Goal: Task Accomplishment & Management: Complete application form

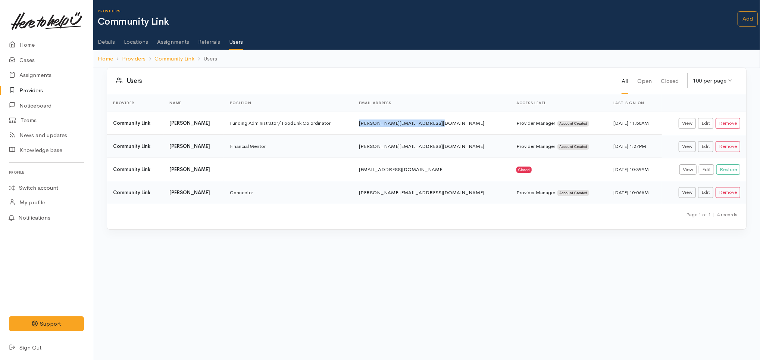
click at [139, 40] on link "Locations" at bounding box center [136, 39] width 24 height 21
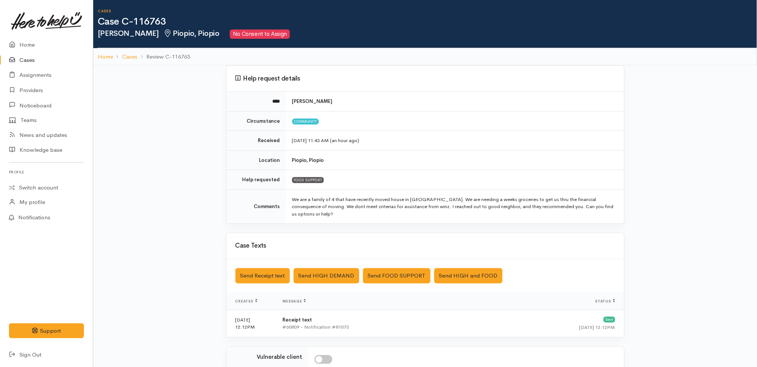
scroll to position [116, 0]
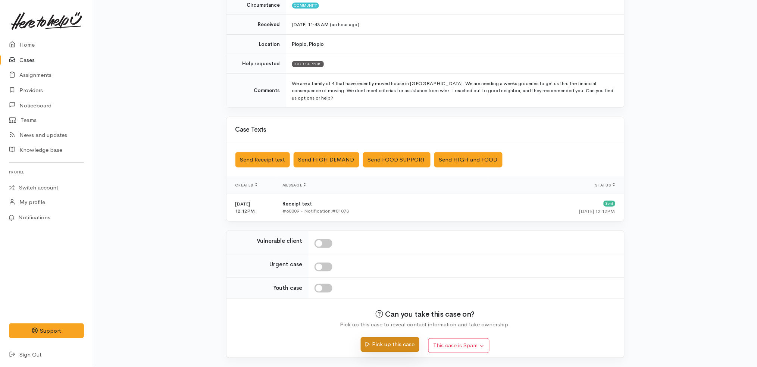
click at [386, 347] on button "Pick up this case" at bounding box center [390, 344] width 59 height 15
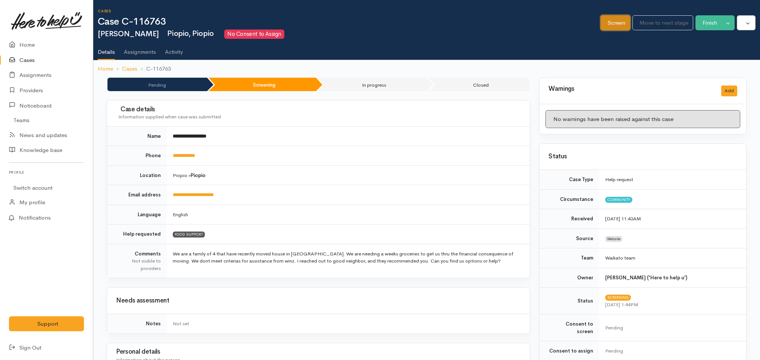
click at [610, 24] on link "Screen" at bounding box center [615, 22] width 29 height 15
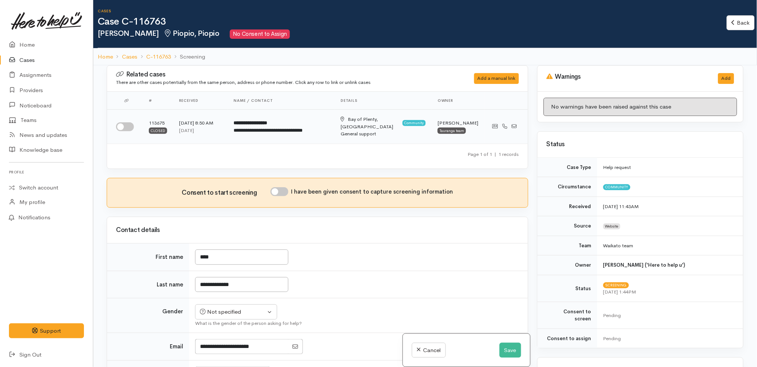
click at [125, 124] on input "checkbox" at bounding box center [125, 126] width 18 height 9
checkbox input "true"
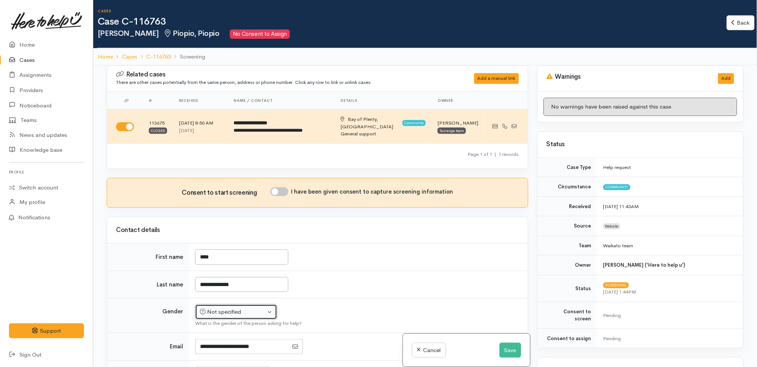
click at [252, 308] on div "Not specified" at bounding box center [233, 312] width 66 height 9
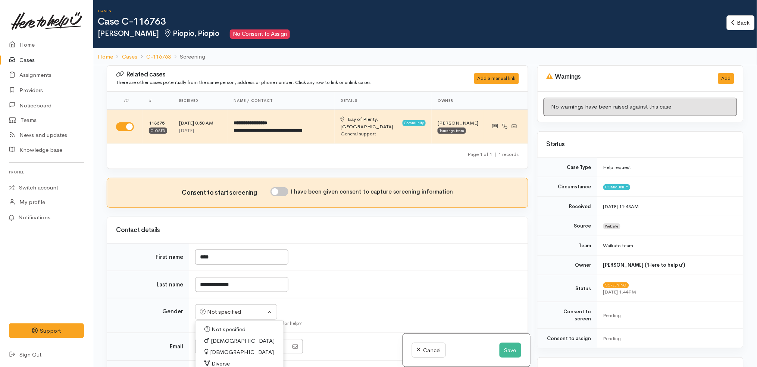
click at [236, 347] on link "Female" at bounding box center [239, 353] width 88 height 12
select select "Female"
click at [287, 178] on div "Consent to start screening I have been given consent to capture screening infor…" at bounding box center [317, 192] width 421 height 29
click at [391, 233] on div "Contact details" at bounding box center [317, 230] width 421 height 26
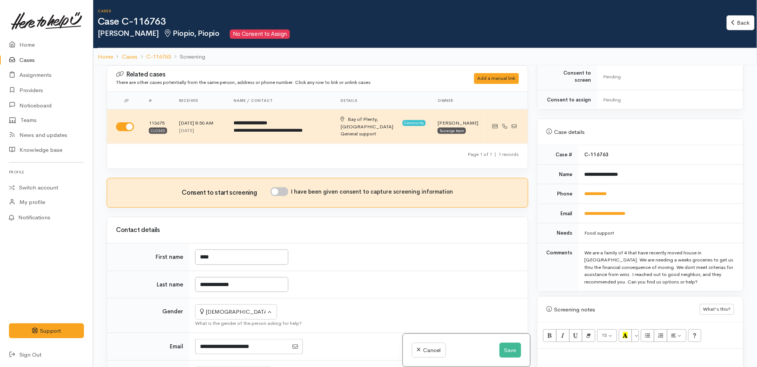
scroll to position [240, 0]
click at [661, 202] on td "**********" at bounding box center [661, 212] width 165 height 20
drag, startPoint x: 630, startPoint y: 192, endPoint x: 577, endPoint y: 183, distance: 53.7
click at [579, 183] on td "**********" at bounding box center [661, 193] width 165 height 20
copy link "**********"
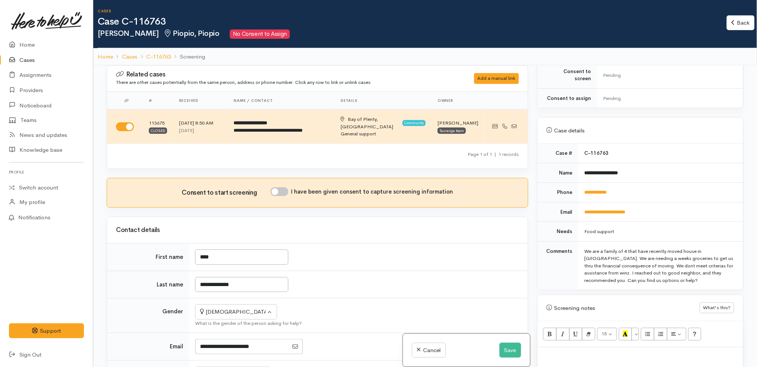
click at [664, 168] on td "**********" at bounding box center [661, 173] width 165 height 20
click at [367, 284] on td "**********" at bounding box center [358, 285] width 339 height 28
click at [737, 20] on link "Back" at bounding box center [741, 22] width 28 height 15
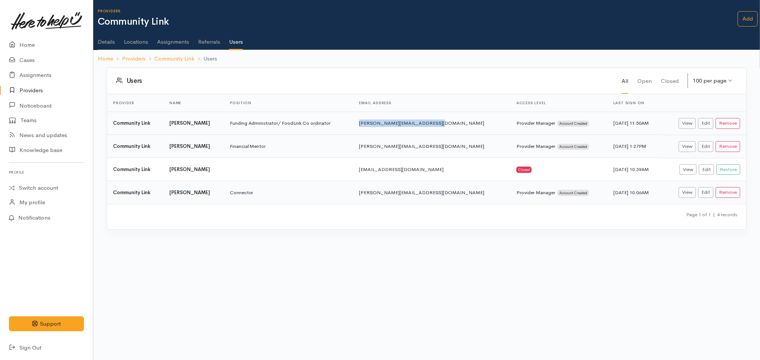
drag, startPoint x: 450, startPoint y: 120, endPoint x: 367, endPoint y: 120, distance: 83.2
click at [367, 120] on td "kelly.p@communitylinktrust.nz" at bounding box center [431, 123] width 157 height 23
copy td "kelly.p@communitylinktrust.nz"
click at [174, 38] on link "Assignments" at bounding box center [173, 39] width 32 height 21
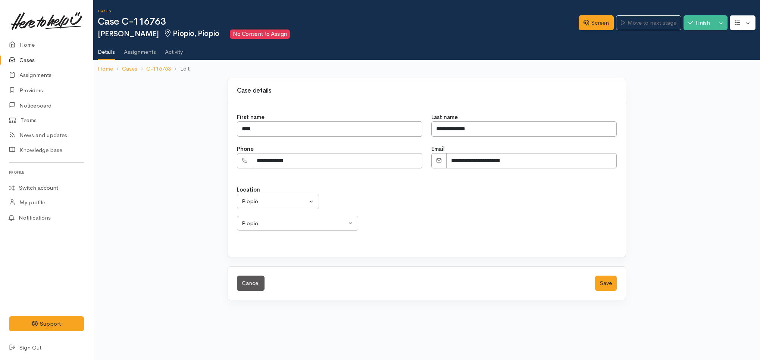
select select
click at [277, 201] on div "Piopio" at bounding box center [275, 201] width 66 height 9
type input "[GEOGRAPHIC_DATA]"
click at [279, 255] on link "[GEOGRAPHIC_DATA]" at bounding box center [277, 250] width 81 height 12
select select "4"
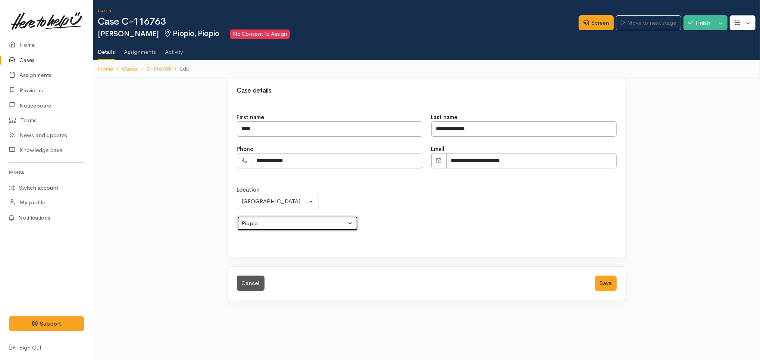
click at [316, 225] on div "Piopio" at bounding box center [294, 223] width 105 height 9
select select "211"
select select
click at [300, 219] on div "Choose a suburb..." at bounding box center [294, 223] width 105 height 9
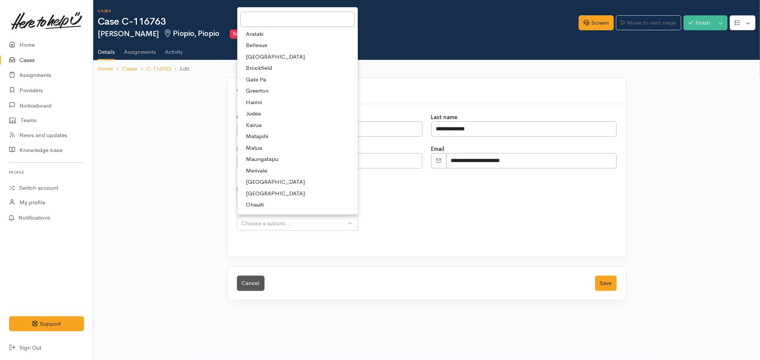
click at [445, 224] on div "Location Aongatete Athenree Bowentown Eastern Bay of Plenty - other Kaimai Kati…" at bounding box center [427, 208] width 380 height 46
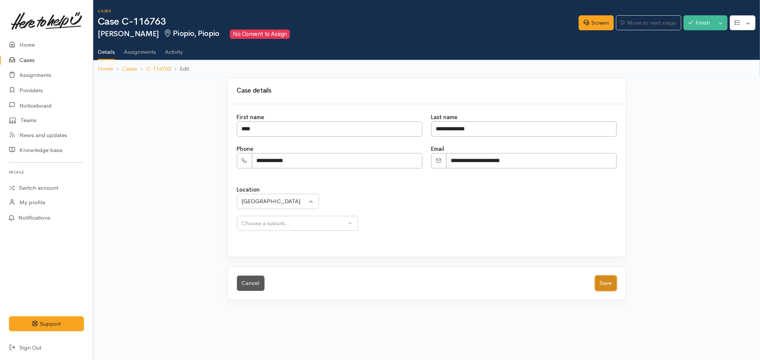
click at [610, 282] on button "Save" at bounding box center [606, 282] width 22 height 15
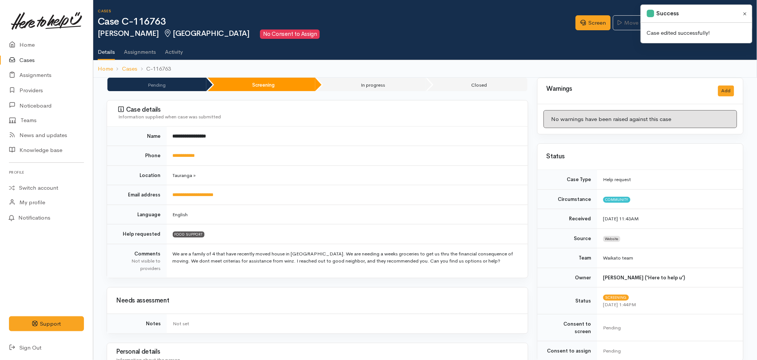
click at [747, 13] on button "Close" at bounding box center [745, 13] width 9 height 9
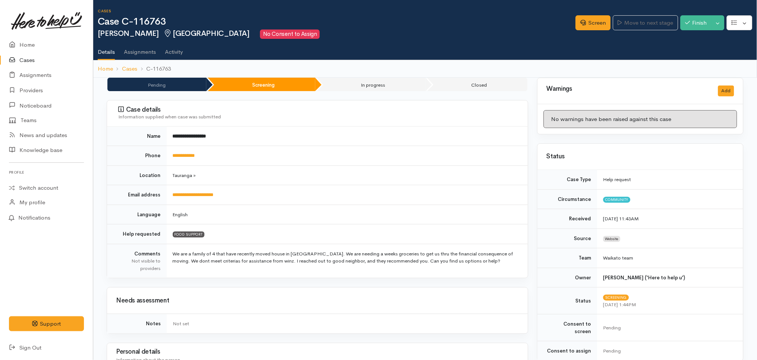
click at [424, 48] on ul "Details Assignments Activity" at bounding box center [427, 49] width 659 height 21
click at [338, 182] on td "Tauranga »" at bounding box center [347, 175] width 361 height 20
click at [535, 32] on h2 "Mihi Campbell-Kane Tauranga No Consent to Assign" at bounding box center [337, 33] width 478 height 9
click at [743, 24] on button "button" at bounding box center [740, 22] width 26 height 15
click at [713, 25] on button "Toggle Dropdown" at bounding box center [717, 22] width 13 height 15
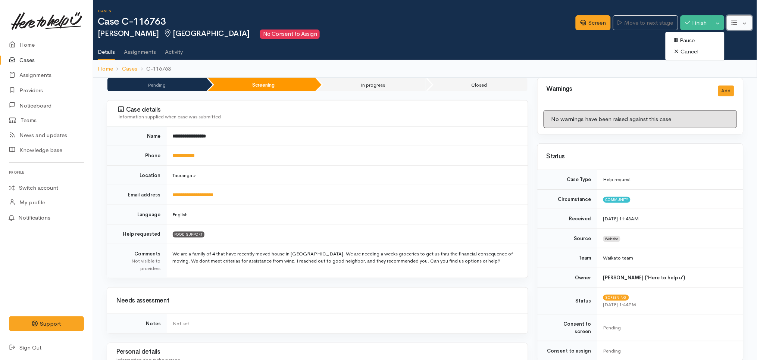
click at [747, 24] on button "button" at bounding box center [740, 22] width 26 height 15
click at [719, 60] on link "Re-assign team" at bounding box center [712, 63] width 80 height 12
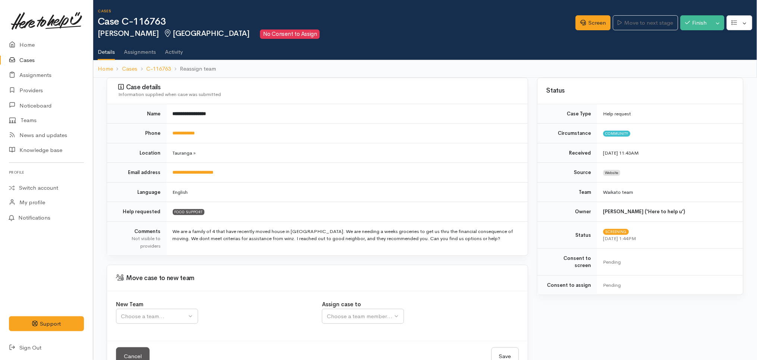
scroll to position [21, 0]
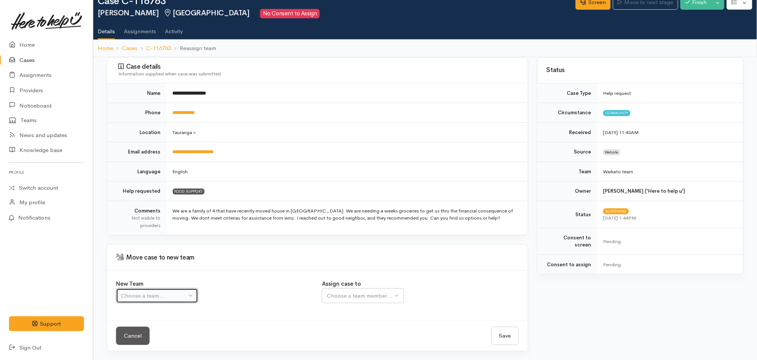
click at [147, 295] on div "Choose a team..." at bounding box center [154, 295] width 66 height 9
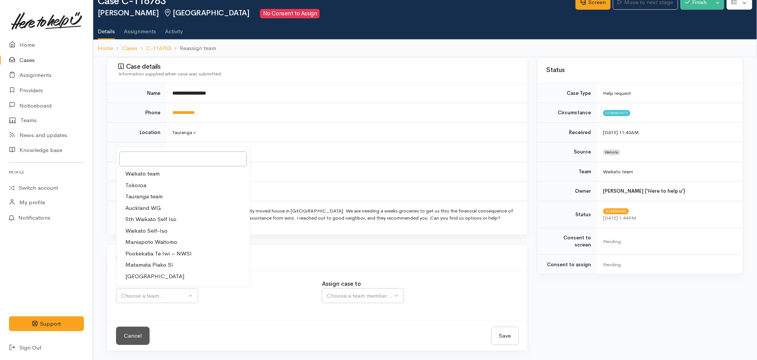
click at [154, 197] on span "Tauranga team" at bounding box center [143, 196] width 37 height 9
select select "3"
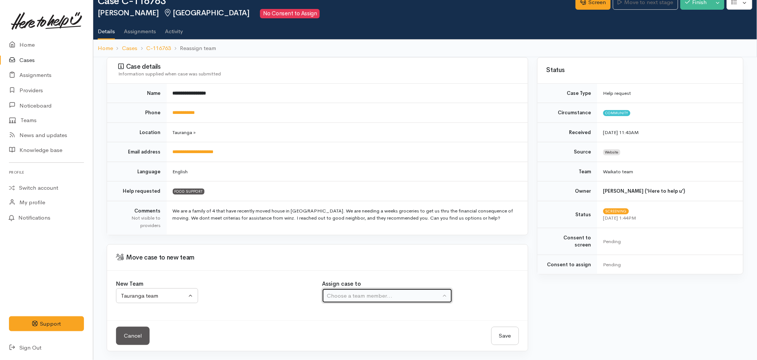
click at [363, 297] on div "Choose a team member..." at bounding box center [384, 295] width 114 height 9
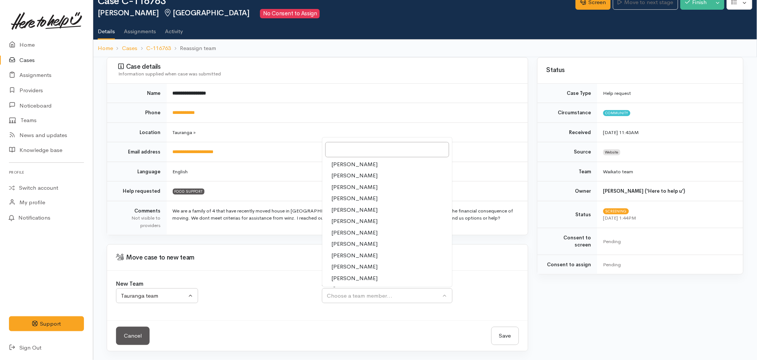
click at [364, 186] on span "[PERSON_NAME]" at bounding box center [354, 187] width 46 height 9
select select "205"
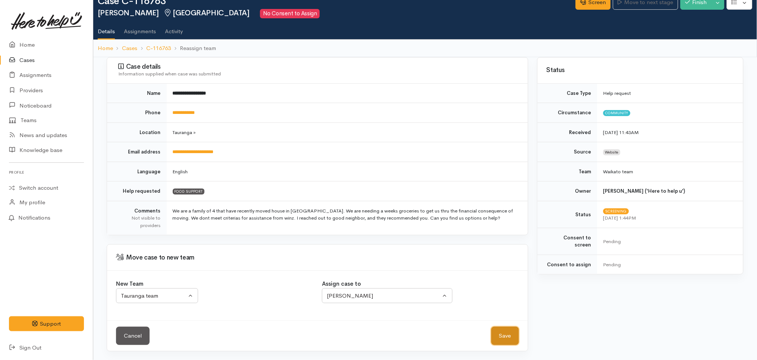
click at [507, 333] on button "Save" at bounding box center [505, 335] width 28 height 18
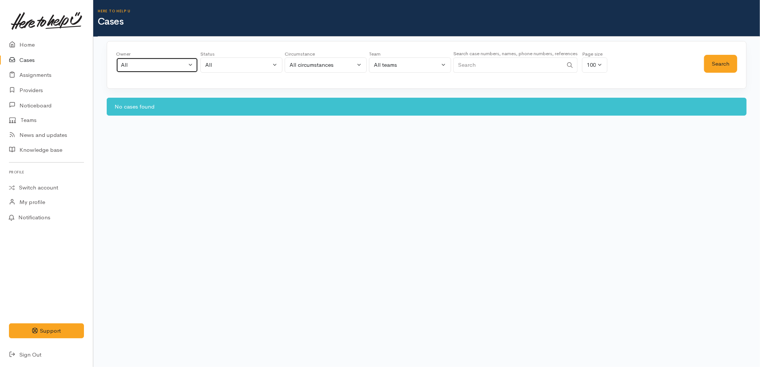
click at [172, 62] on div "All" at bounding box center [154, 65] width 66 height 9
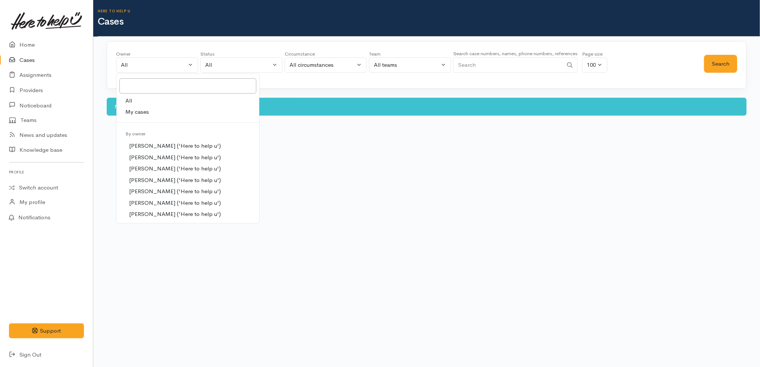
click at [165, 172] on span "[PERSON_NAME] ('Here to help u')" at bounding box center [175, 169] width 92 height 9
select select "205"
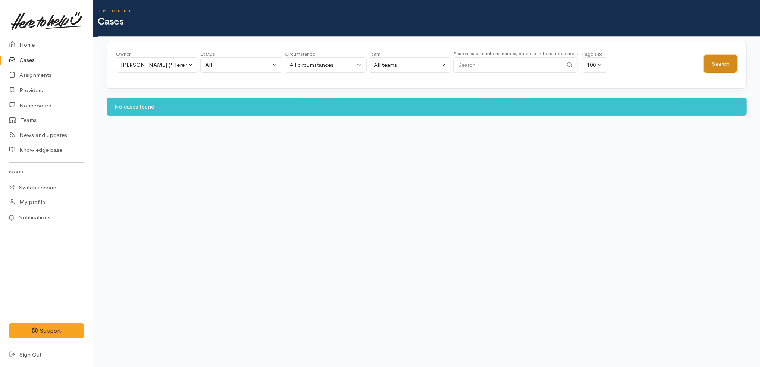
click at [716, 69] on button "Search" at bounding box center [720, 64] width 33 height 18
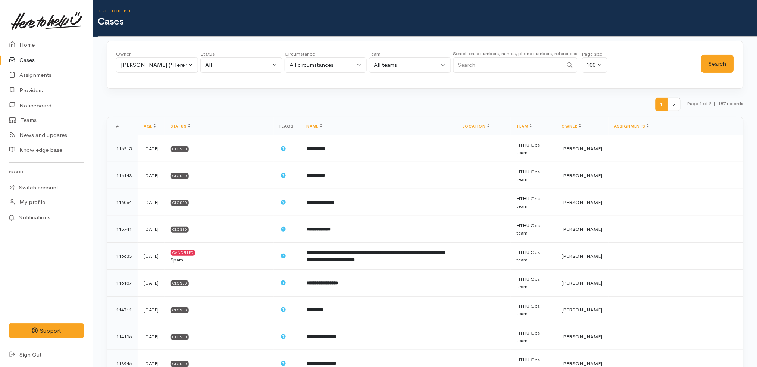
click at [492, 61] on input "Search" at bounding box center [508, 64] width 110 height 15
type input "mihi"
click at [723, 69] on button "Search" at bounding box center [717, 64] width 33 height 18
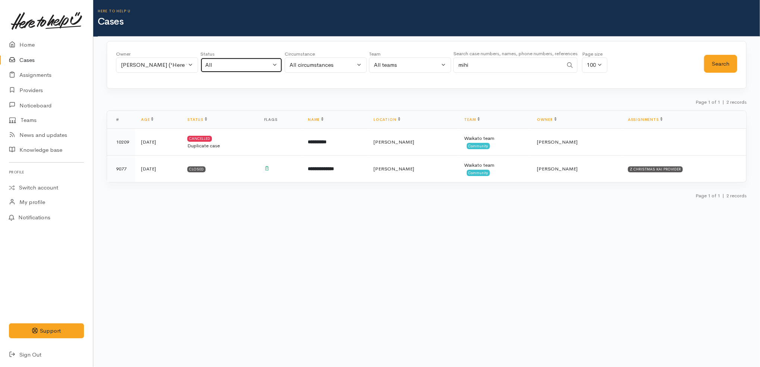
click at [237, 66] on div "All" at bounding box center [238, 65] width 66 height 9
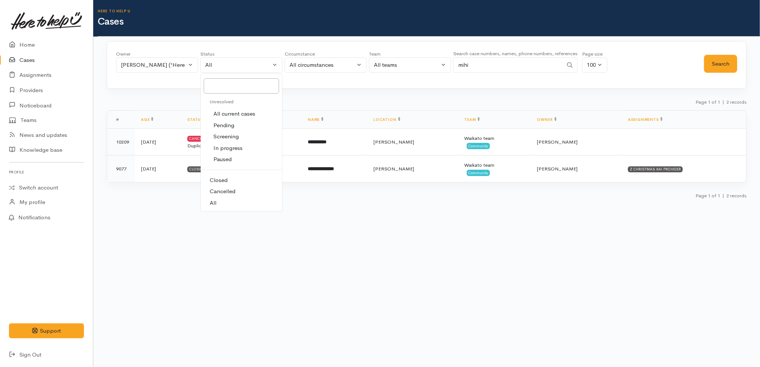
click at [244, 110] on span "All current cases" at bounding box center [234, 114] width 42 height 9
select select "Unresolved"
click at [724, 75] on div "Owner All My cases Aandrea Murray ('Here to help u') Akash Prakash ('Here to he…" at bounding box center [427, 65] width 640 height 48
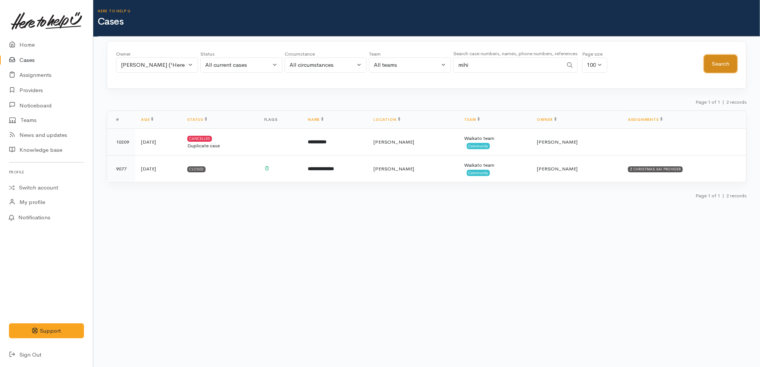
click at [717, 64] on button "Search" at bounding box center [720, 64] width 33 height 18
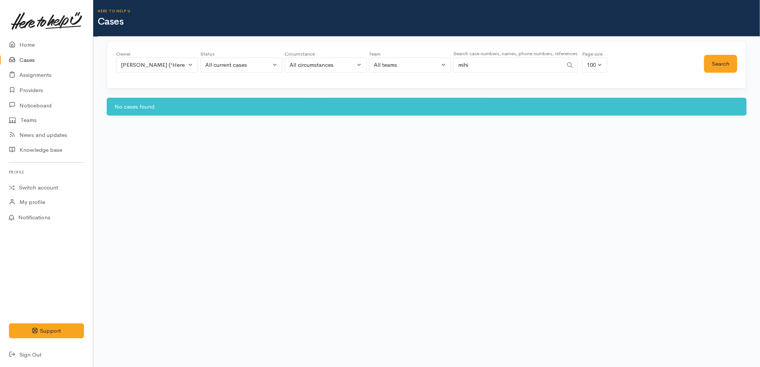
click at [490, 70] on input "mihi" at bounding box center [508, 64] width 110 height 15
type input "="
click at [728, 59] on button "Search" at bounding box center [720, 64] width 33 height 18
click at [67, 63] on link "Cases" at bounding box center [46, 60] width 93 height 15
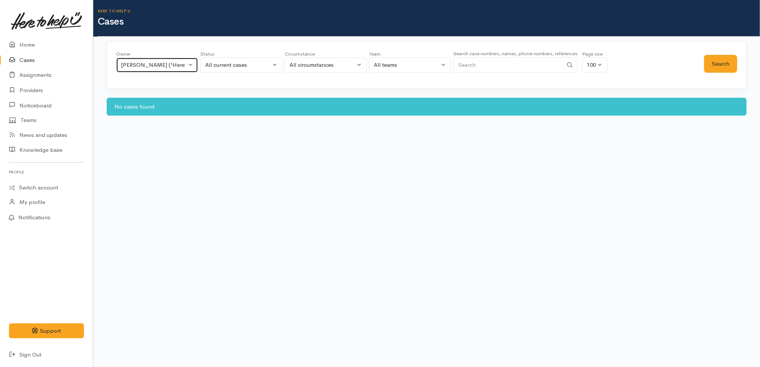
click at [171, 63] on div "[PERSON_NAME] ('Here to help u')" at bounding box center [154, 65] width 66 height 9
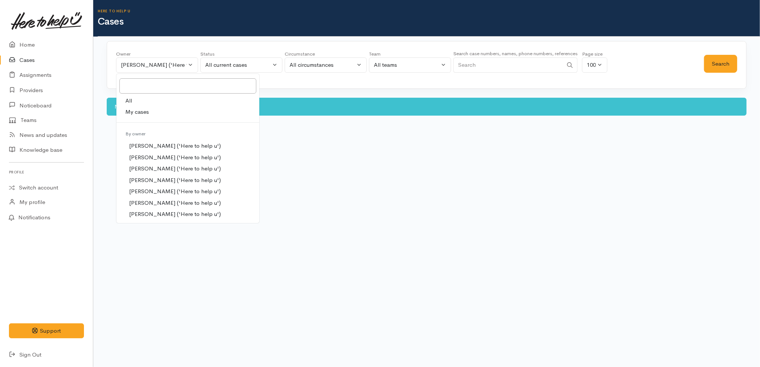
click at [160, 103] on link "All" at bounding box center [187, 101] width 143 height 12
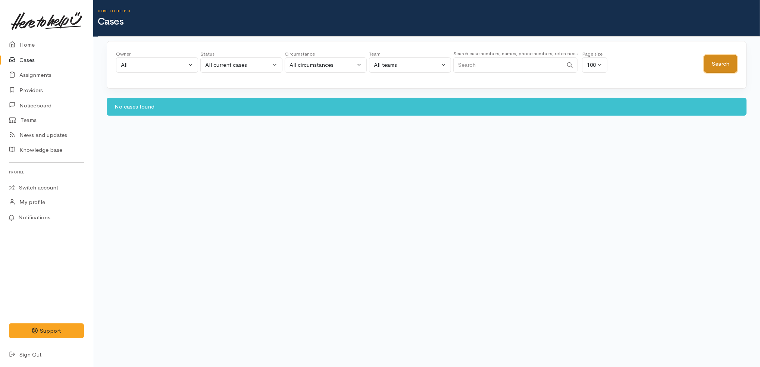
click at [718, 65] on button "Search" at bounding box center [720, 64] width 33 height 18
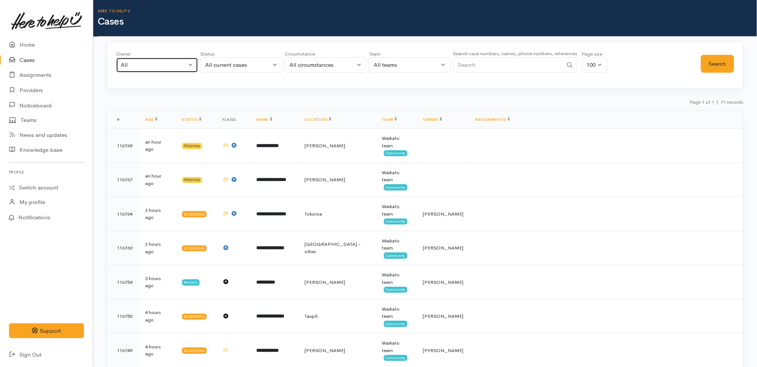
click at [183, 65] on div "All" at bounding box center [154, 65] width 66 height 9
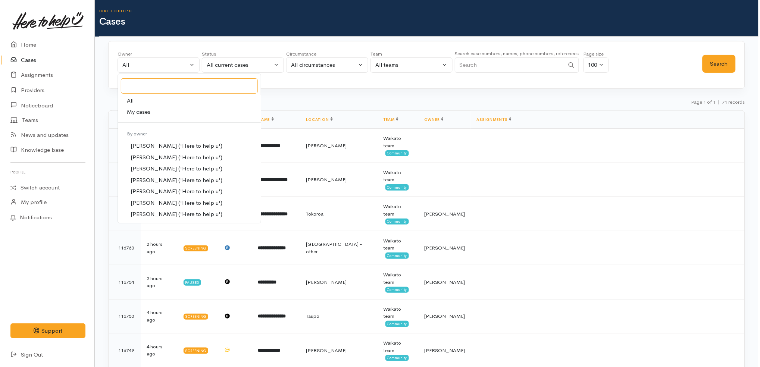
scroll to position [12, 0]
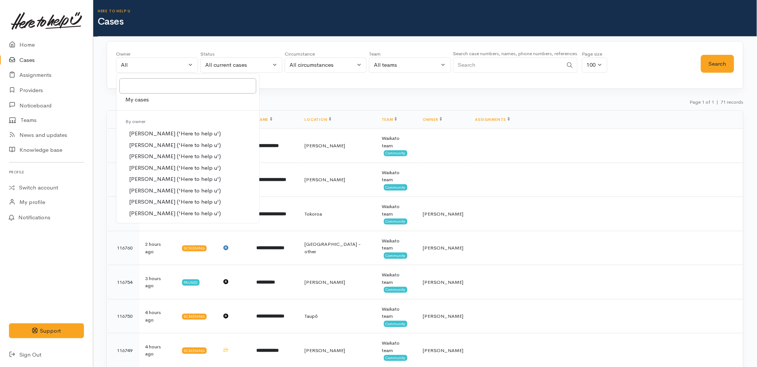
click at [171, 102] on link "My cases" at bounding box center [187, 100] width 143 height 12
select select "1252"
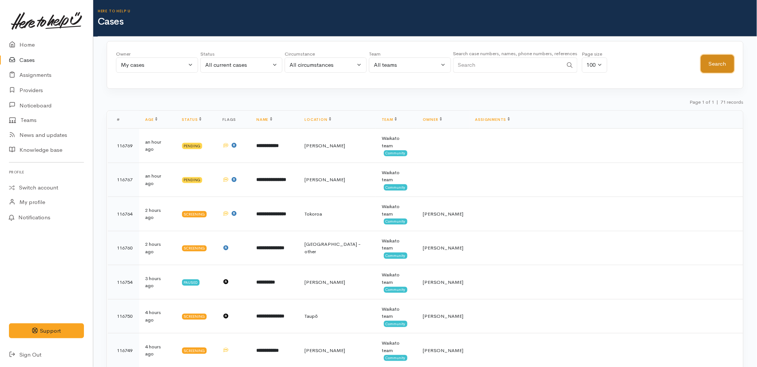
click at [726, 63] on button "Search" at bounding box center [717, 64] width 33 height 18
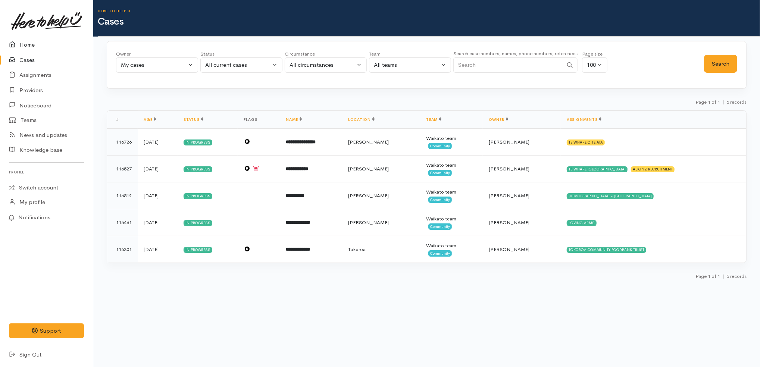
click at [48, 48] on link "Home" at bounding box center [46, 44] width 93 height 15
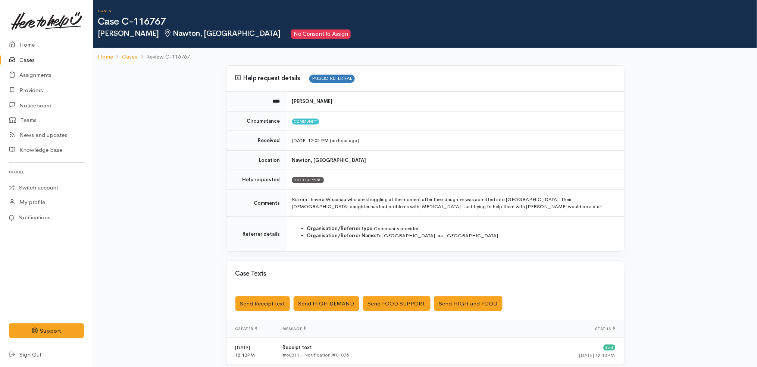
scroll to position [144, 0]
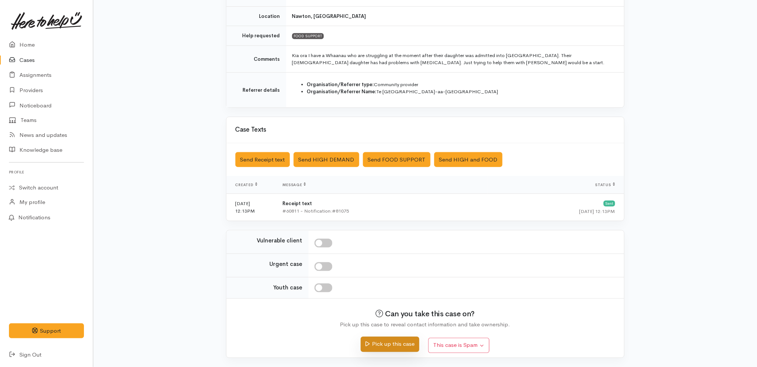
click at [395, 344] on button "Pick up this case" at bounding box center [390, 344] width 59 height 15
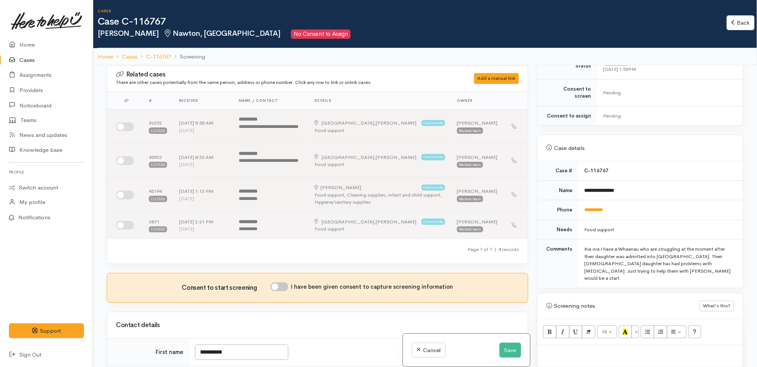
scroll to position [223, 0]
drag, startPoint x: 622, startPoint y: 201, endPoint x: 583, endPoint y: 203, distance: 39.2
click at [583, 203] on td "**********" at bounding box center [661, 210] width 165 height 20
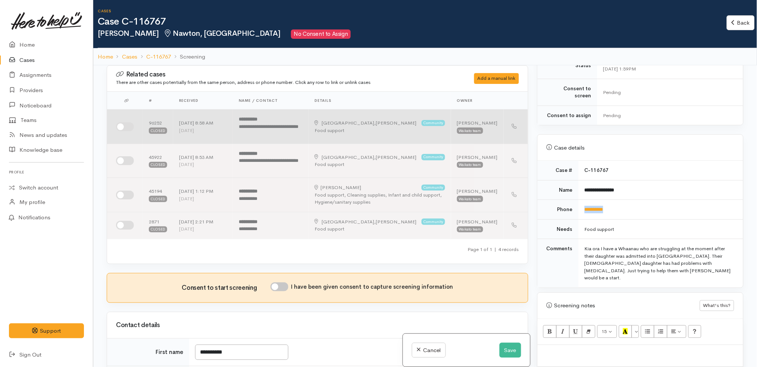
copy link "**********"
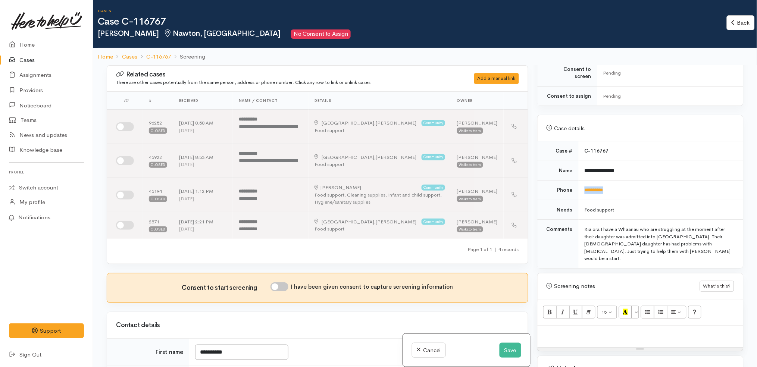
scroll to position [243, 0]
click at [665, 180] on td "**********" at bounding box center [661, 190] width 165 height 20
drag, startPoint x: 630, startPoint y: 178, endPoint x: 581, endPoint y: 174, distance: 49.0
click at [581, 180] on td "**********" at bounding box center [661, 190] width 165 height 20
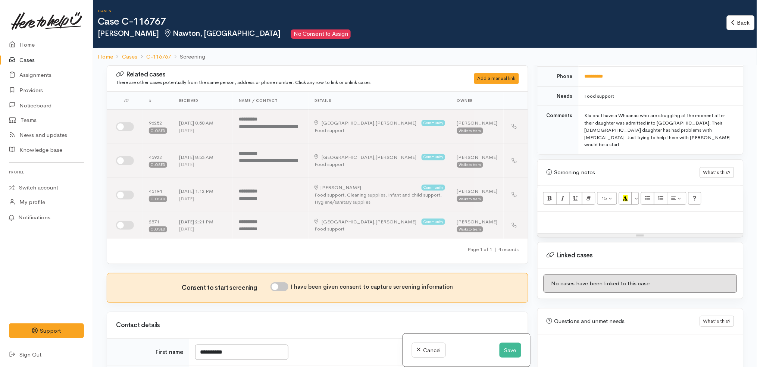
click at [628, 218] on div at bounding box center [641, 223] width 206 height 22
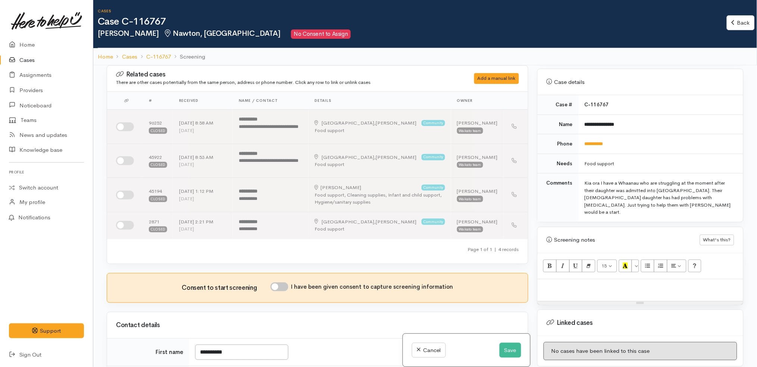
click at [282, 287] on input "I have been given consent to capture screening information" at bounding box center [279, 286] width 18 height 9
checkbox input "true"
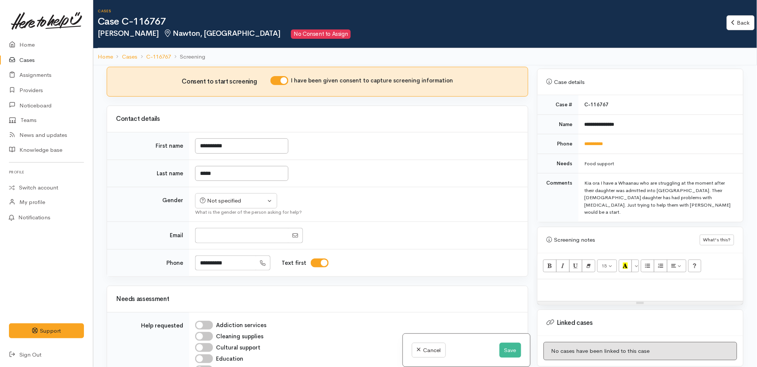
scroll to position [207, 0]
click at [253, 207] on button "Not specified" at bounding box center [236, 200] width 82 height 15
click at [228, 238] on span "Female" at bounding box center [242, 240] width 64 height 9
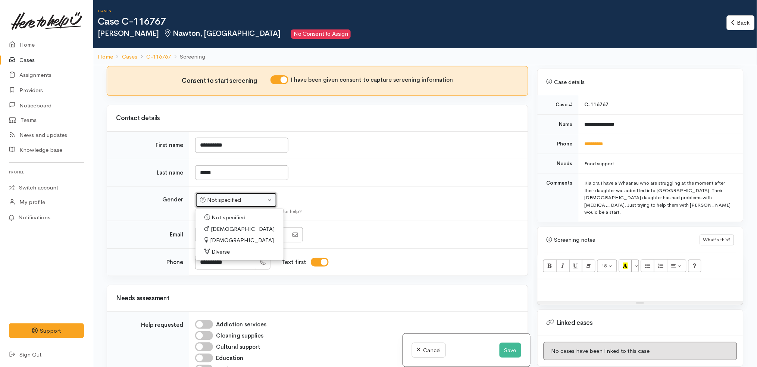
select select "Female"
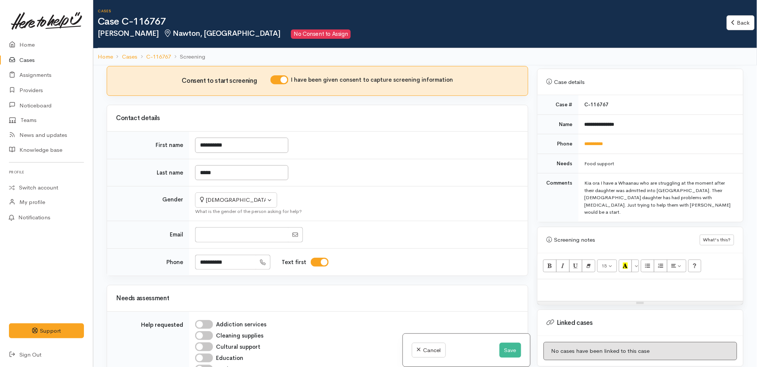
click at [372, 219] on td "Not specified Male Female Diverse Female Not specified Male Female Diverse What…" at bounding box center [358, 204] width 339 height 35
click at [622, 279] on div at bounding box center [641, 290] width 206 height 22
paste div
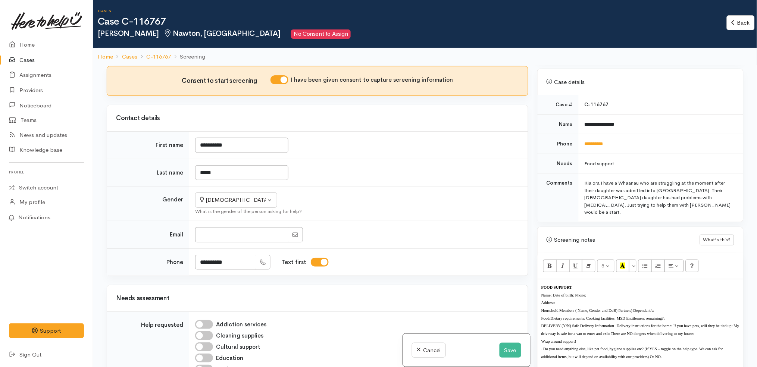
scroll to position [430, 0]
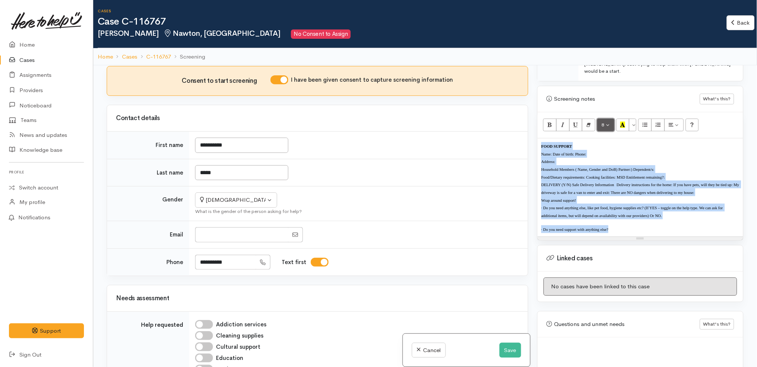
click at [606, 119] on button "8" at bounding box center [605, 125] width 17 height 13
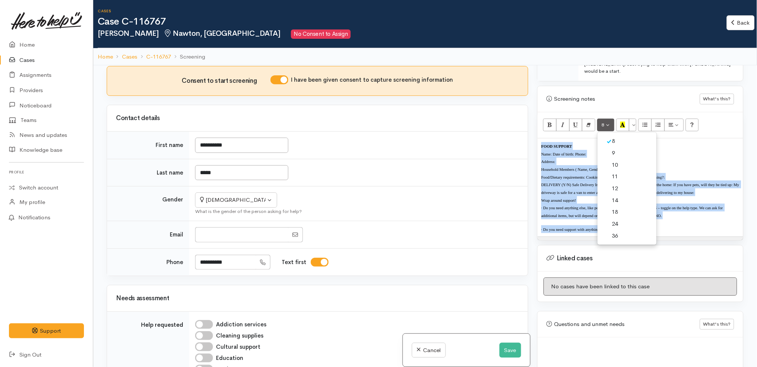
click at [625, 195] on link "14" at bounding box center [627, 201] width 59 height 12
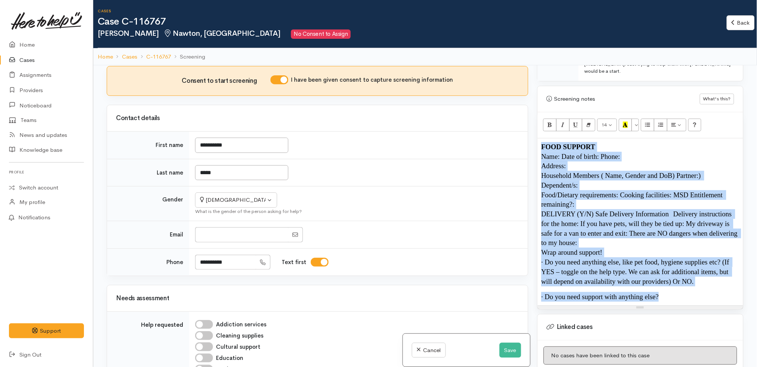
click at [640, 161] on p "Address:" at bounding box center [640, 166] width 198 height 10
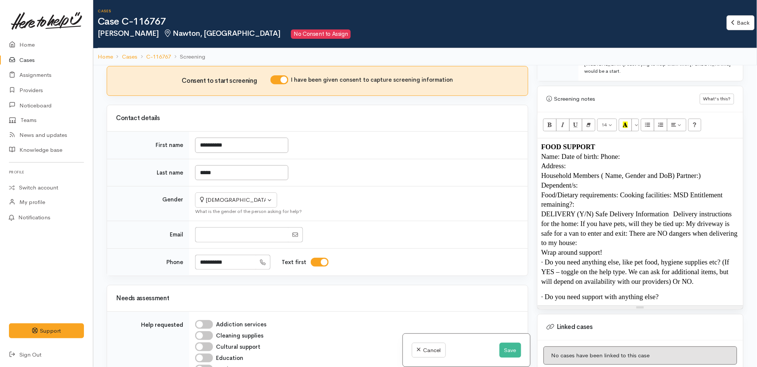
click at [629, 152] on p "Name: Date of birth: Phone:" at bounding box center [640, 157] width 198 height 10
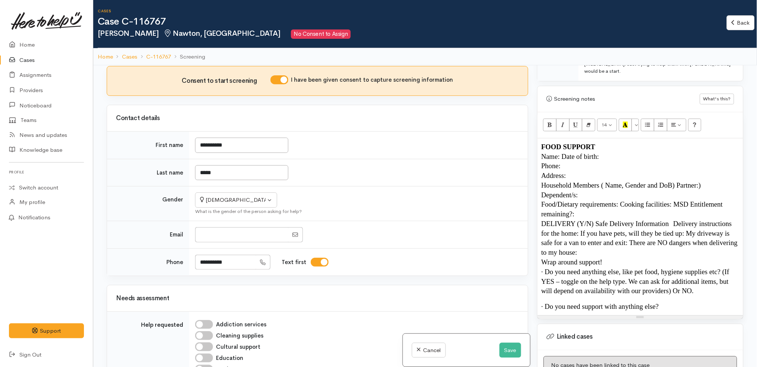
click at [563, 153] on span "Name: Date of birth:" at bounding box center [570, 157] width 58 height 8
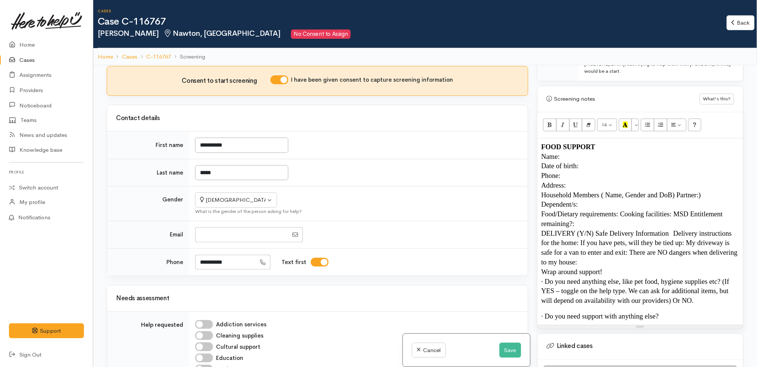
click at [586, 181] on p "Address:" at bounding box center [640, 186] width 198 height 10
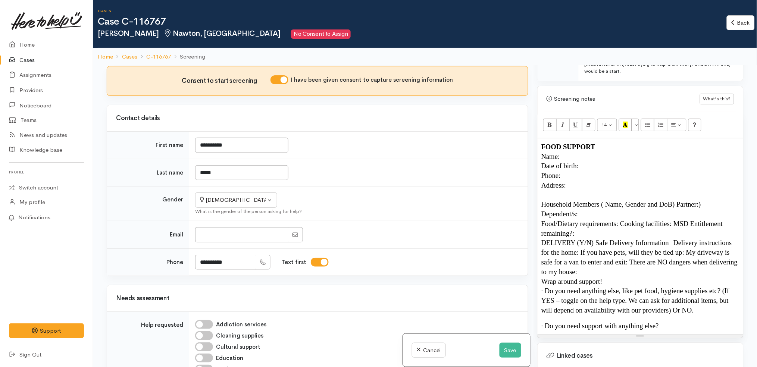
click at [677, 200] on span "Household Members ( Name, Gender and DoB) Partner:) Dependent/s:" at bounding box center [622, 209] width 162 height 18
click at [588, 161] on p "Date of birth:" at bounding box center [640, 166] width 198 height 10
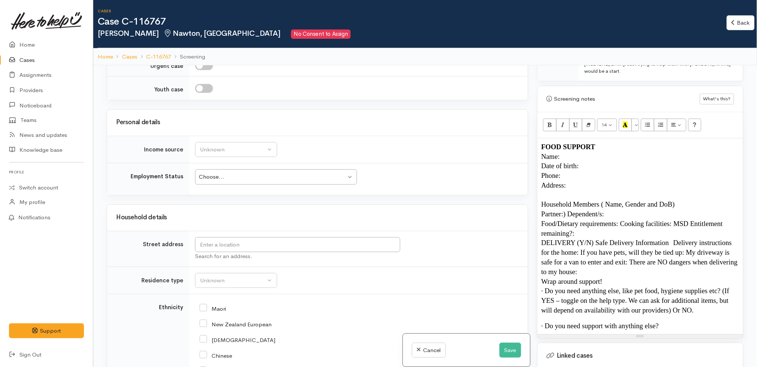
scroll to position [894, 0]
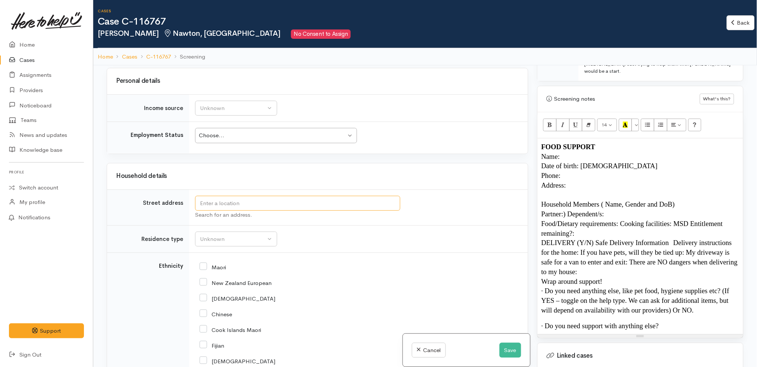
click at [312, 209] on input "text" at bounding box center [297, 203] width 205 height 15
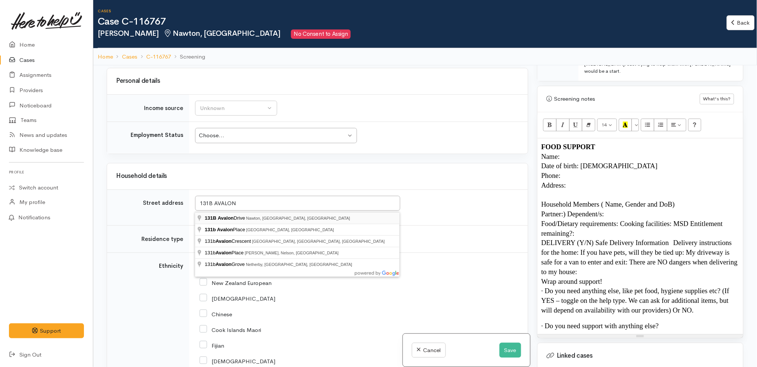
type input "131B Avalon Drive, Nawton, Hamilton, New Zealand"
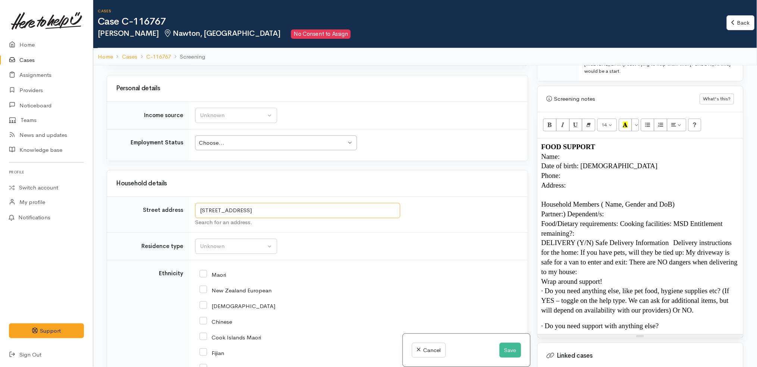
drag, startPoint x: 349, startPoint y: 206, endPoint x: 150, endPoint y: 194, distance: 199.2
click at [150, 197] on tr "Street address 131B Avalon Drive, Nawton, Hamilton, New Zealand Search for an a…" at bounding box center [317, 215] width 421 height 36
click at [592, 181] on p "Address:" at bounding box center [640, 186] width 198 height 10
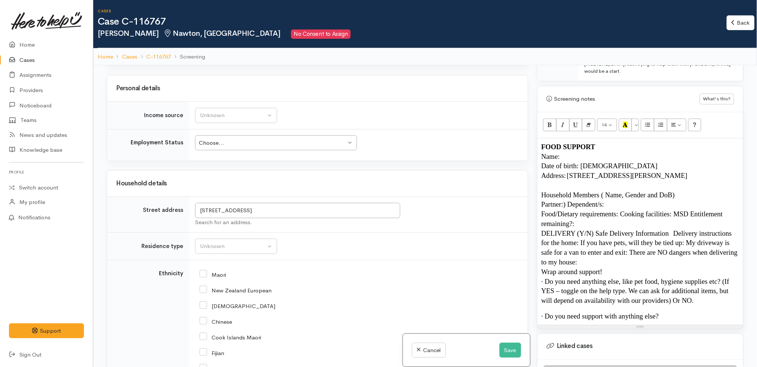
click at [683, 190] on p "Household Members ( Name, Gender and DoB)" at bounding box center [640, 195] width 198 height 10
click at [569, 200] on span "Partner:) Dependent/s:" at bounding box center [572, 204] width 63 height 8
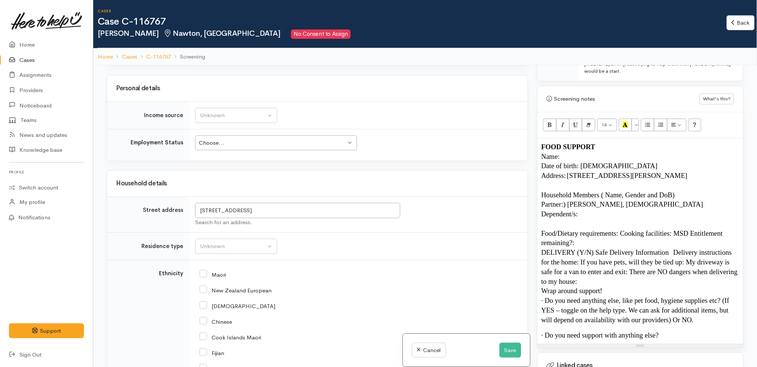
click at [566, 200] on span "Partner:) AARON TANOA, 39 YEARS OLD" at bounding box center [622, 204] width 162 height 8
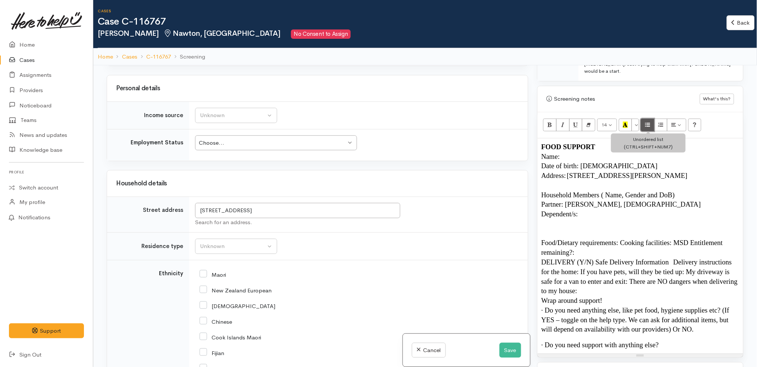
click at [647, 122] on icon "Unordered list (CTRL+SHIFT+NUM7)" at bounding box center [647, 125] width 5 height 6
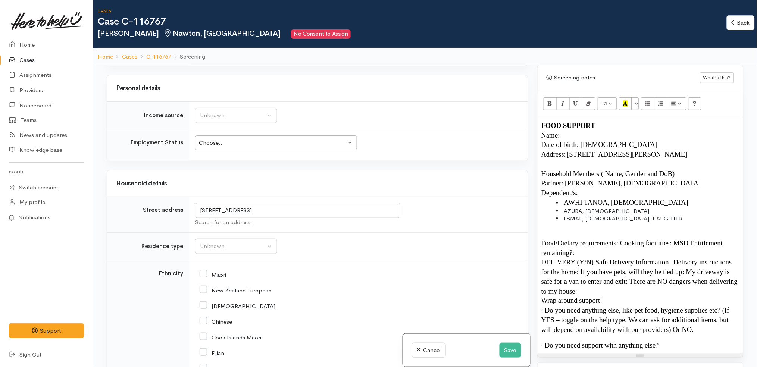
scroll to position [454, 0]
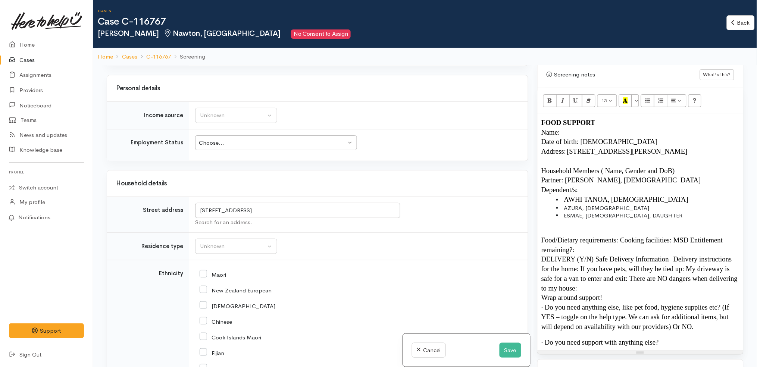
click at [620, 236] on span "Food/Dietary requirements: Cooking facilities: MSD Entitlement remaining?:" at bounding box center [632, 245] width 183 height 18
click at [597, 246] on span "Cooking facilities: MSD Entitlement remaining?:" at bounding box center [610, 250] width 138 height 8
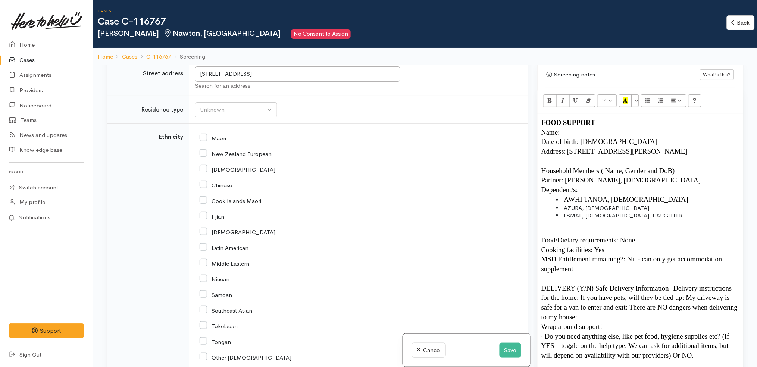
scroll to position [1036, 0]
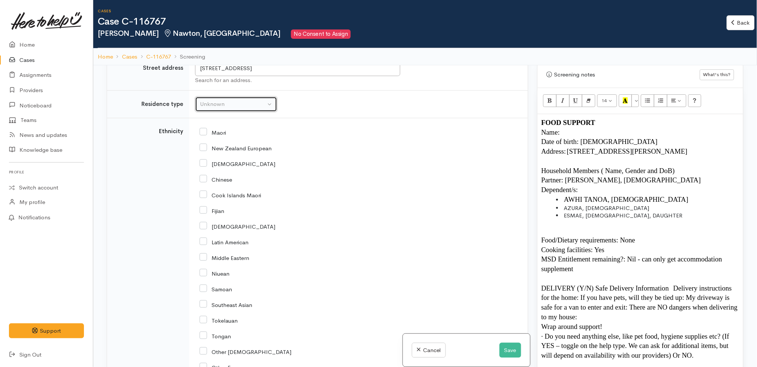
click at [216, 97] on button "Unknown" at bounding box center [236, 104] width 82 height 15
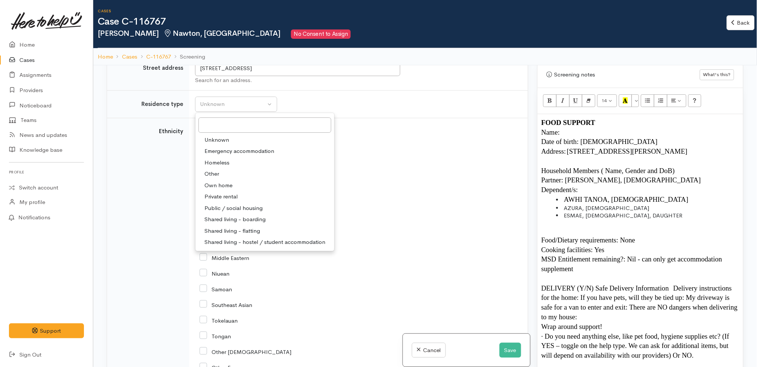
click at [241, 191] on link "Private rental" at bounding box center [264, 197] width 139 height 12
select select "2"
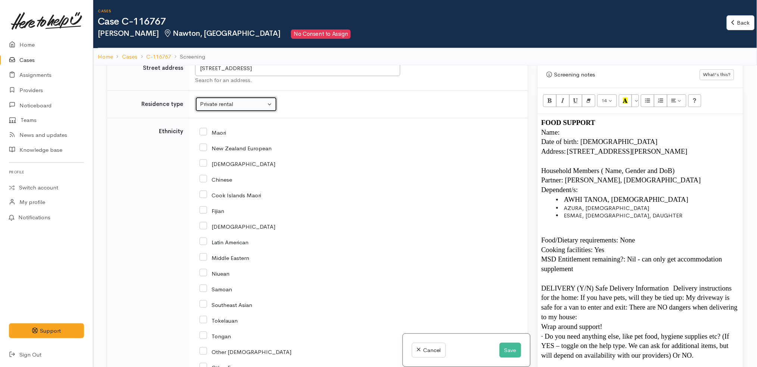
scroll to position [1314, 0]
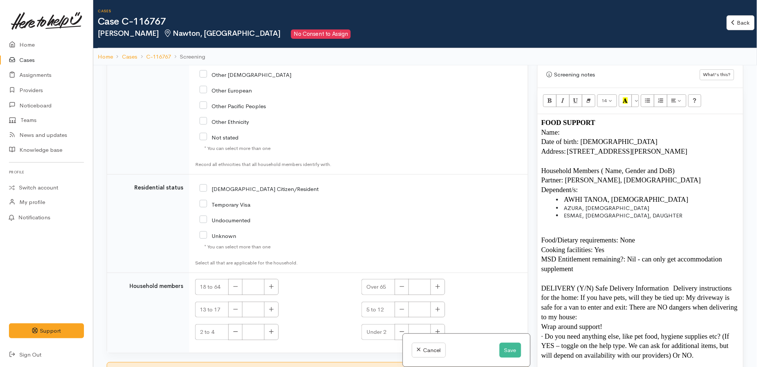
click at [249, 181] on div "NZ Citizen/Resident" at bounding box center [303, 189] width 207 height 16
click at [253, 185] on input "NZ Citizen/Resident" at bounding box center [259, 188] width 119 height 7
checkbox input "true"
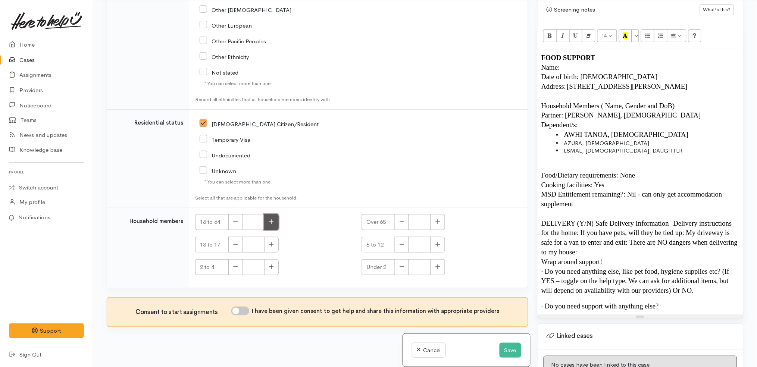
click at [272, 219] on icon "button" at bounding box center [271, 222] width 5 height 6
type input "2"
click at [323, 178] on div "* You can select more than one" at bounding box center [303, 181] width 198 height 7
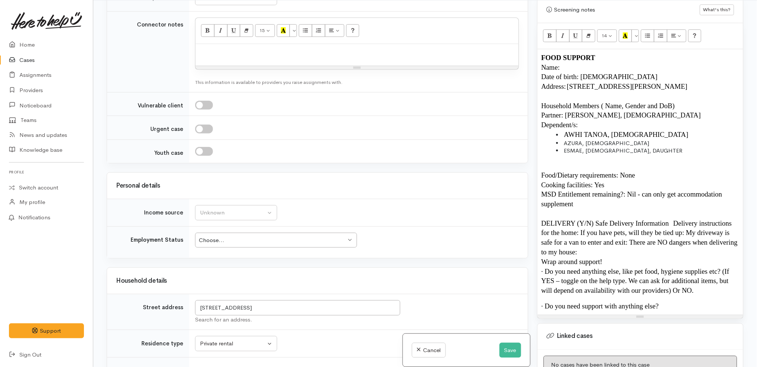
scroll to position [731, 0]
click at [238, 206] on button "Unknown" at bounding box center [236, 213] width 82 height 15
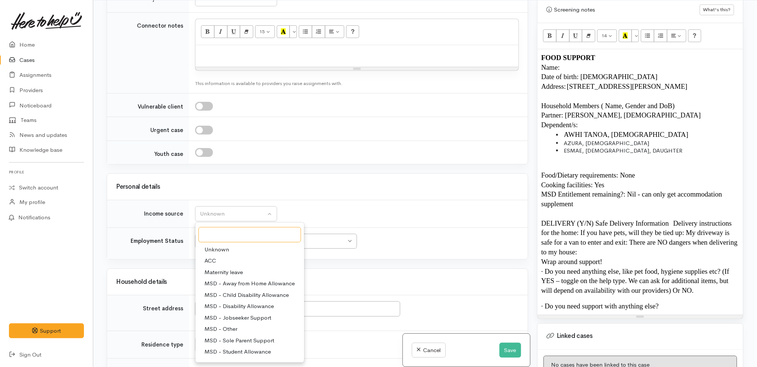
scroll to position [112, 0]
click at [240, 339] on span "Supported by parent / guardian" at bounding box center [244, 343] width 81 height 9
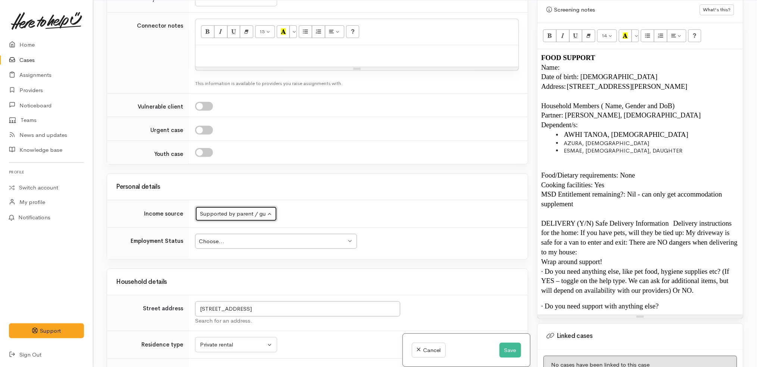
click at [248, 210] on div "Supported by parent / guardian" at bounding box center [233, 214] width 66 height 9
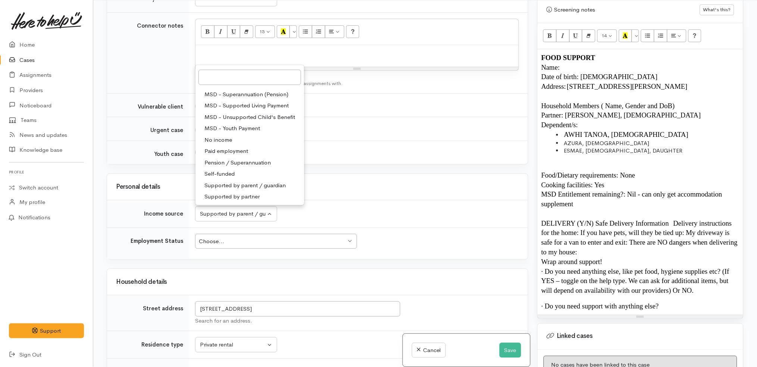
click at [266, 191] on link "Supported by partner" at bounding box center [249, 197] width 109 height 12
select select "17"
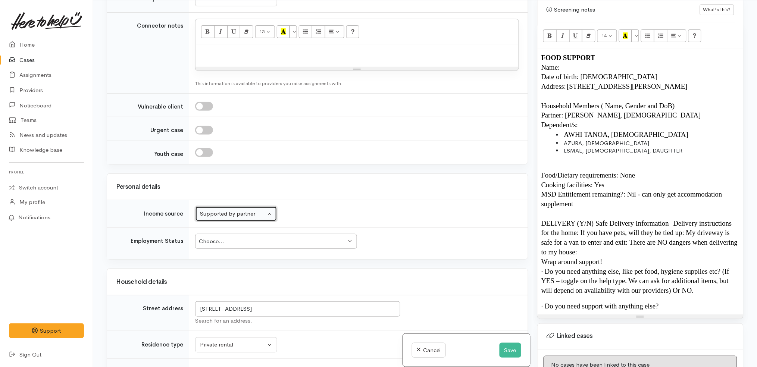
click at [267, 237] on div "Choose..." at bounding box center [272, 241] width 147 height 9
click at [363, 162] on div "Related cases There are other cases potentially from the same person, address o…" at bounding box center [317, 183] width 431 height 367
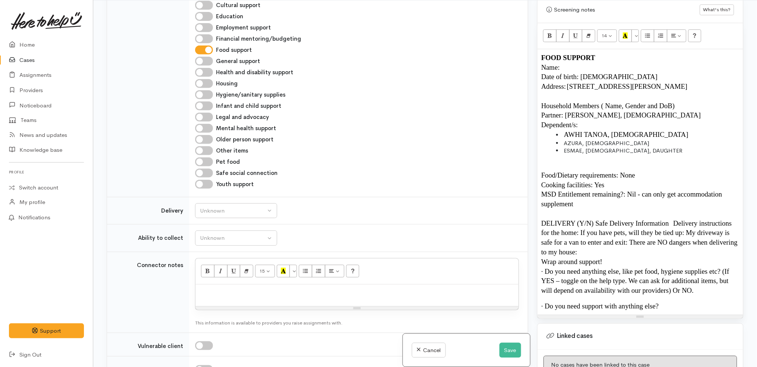
scroll to position [495, 0]
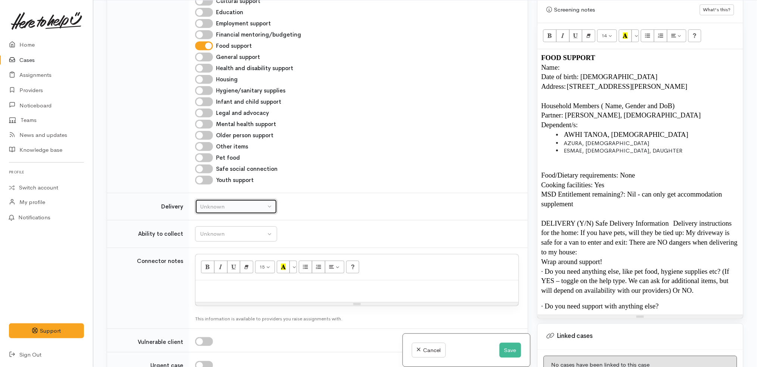
click at [252, 203] on div "Unknown" at bounding box center [233, 207] width 66 height 9
click at [237, 271] on link "No" at bounding box center [235, 277] width 81 height 12
select select "1"
click at [248, 232] on button "Unknown" at bounding box center [236, 233] width 82 height 15
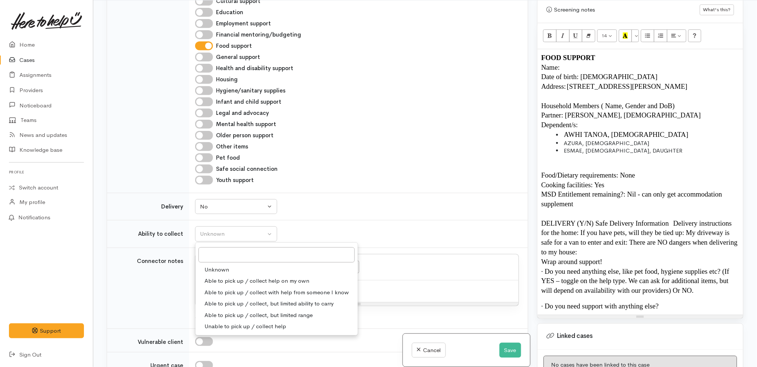
click at [259, 277] on span "Able to pick up / collect help on my own" at bounding box center [256, 281] width 105 height 9
select select "2"
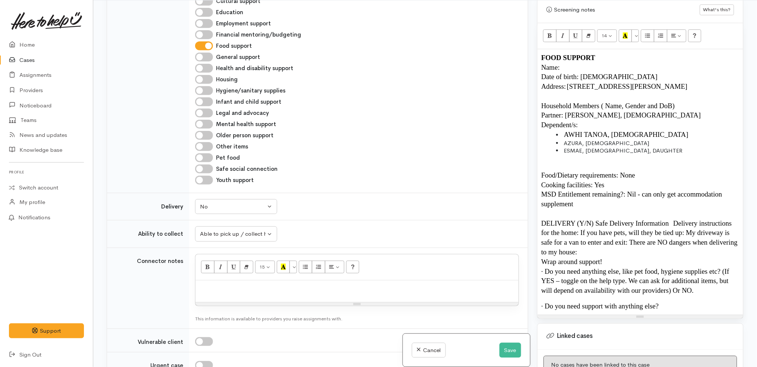
click at [342, 222] on td "Unknown Able to pick up / collect help on my own Able to pick up / collect with…" at bounding box center [358, 234] width 339 height 28
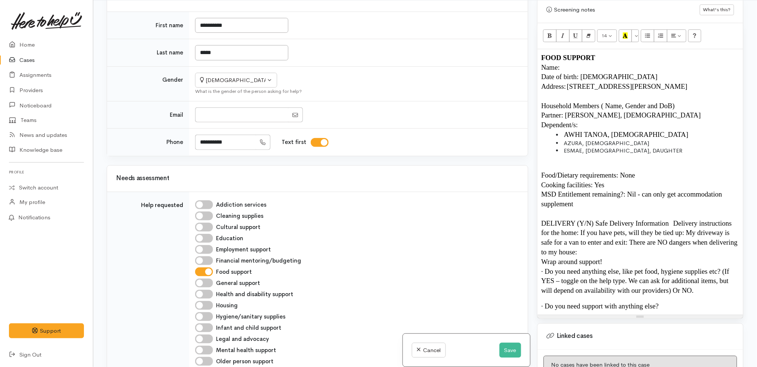
scroll to position [269, 0]
click at [610, 237] on p "DELIVERY (Y/N) Safe Delivery Information   Delivery instructions for the home: …" at bounding box center [640, 238] width 198 height 38
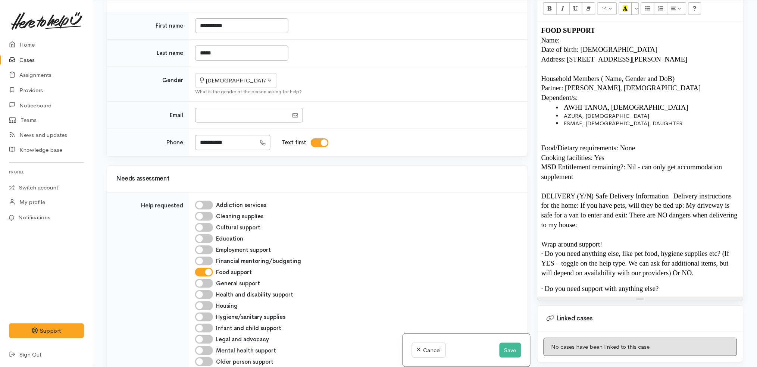
scroll to position [473, 0]
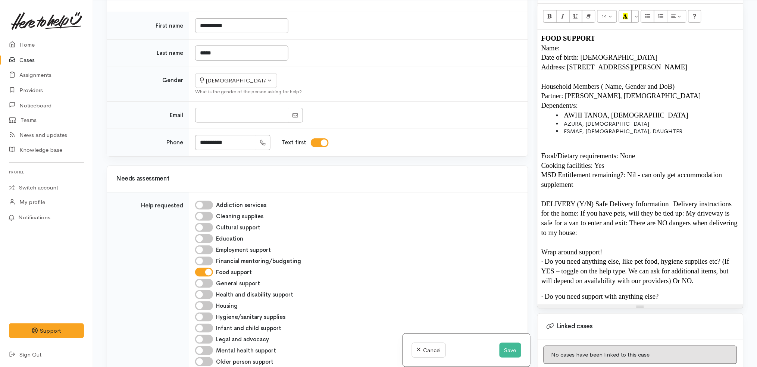
click at [542, 248] on span "Wrap around support!" at bounding box center [571, 252] width 61 height 8
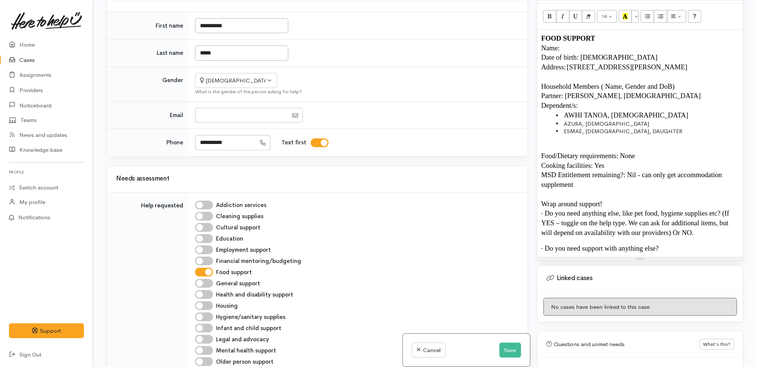
click at [706, 218] on p "· Do you need anything else, like pet food, hygiene supplies etc? (If YES – tog…" at bounding box center [640, 223] width 198 height 29
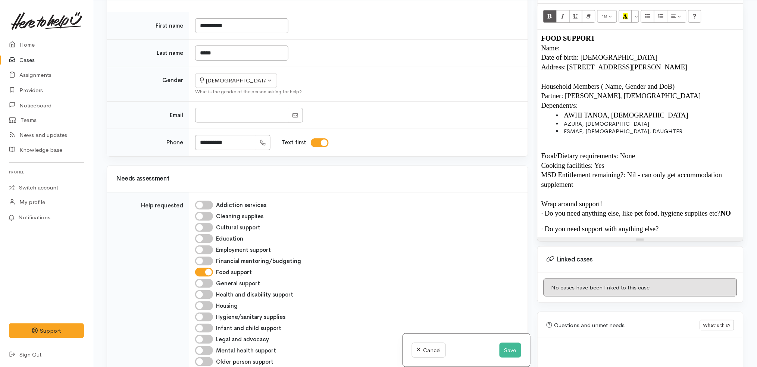
copy span "·"
click at [703, 224] on p "· Do you need support with anything else?" at bounding box center [640, 229] width 198 height 10
click at [631, 190] on p at bounding box center [640, 195] width 198 height 10
click at [630, 170] on p "MSD Entitlement remaining?: Nil - can only get accommodation supplement" at bounding box center [640, 179] width 198 height 19
click at [661, 110] on li "AWHI TANOA, 20 YEARS OLD" at bounding box center [647, 115] width 183 height 10
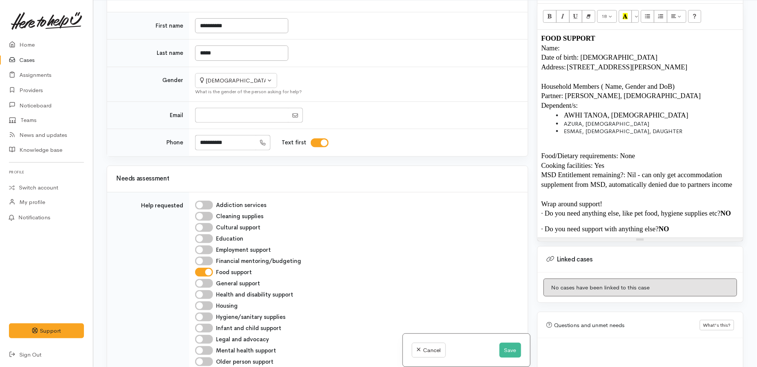
click at [582, 120] on li "AZURA, 17 YEARS OLD" at bounding box center [647, 124] width 183 height 8
click at [562, 120] on li "AZURA TANOA, 17 YEARS OLD" at bounding box center [647, 124] width 183 height 8
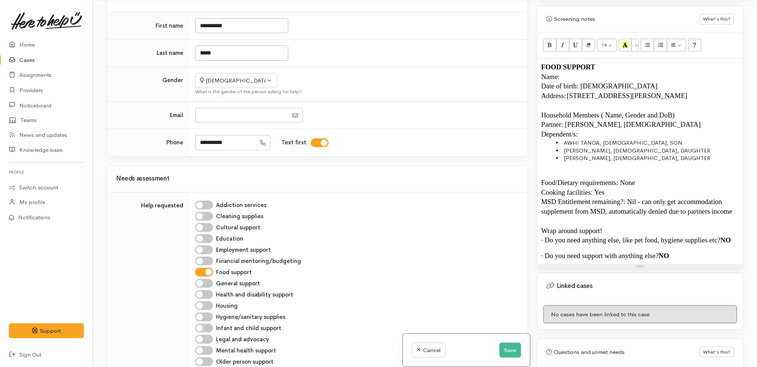
scroll to position [438, 0]
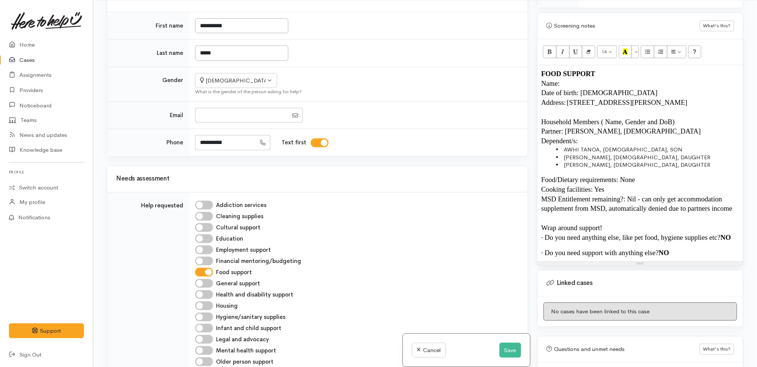
click at [599, 107] on p at bounding box center [640, 112] width 198 height 10
drag, startPoint x: 682, startPoint y: 109, endPoint x: 602, endPoint y: 109, distance: 80.2
click at [602, 117] on p "Household Members ( Name, Gender and DoB)" at bounding box center [640, 122] width 198 height 10
click at [669, 126] on p "Partner: AARON TANOA, 39 YEARS OLD" at bounding box center [640, 131] width 198 height 10
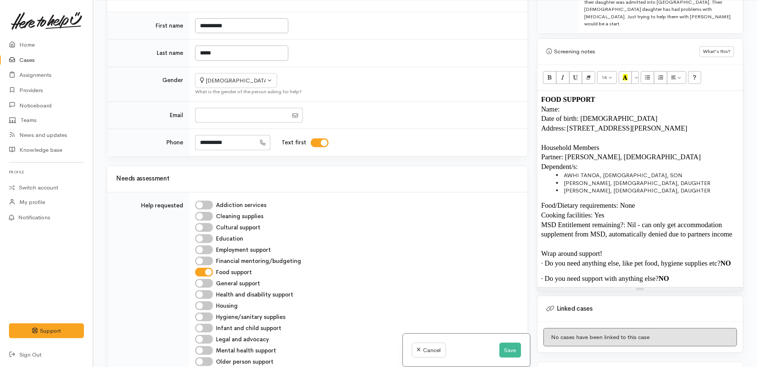
scroll to position [407, 0]
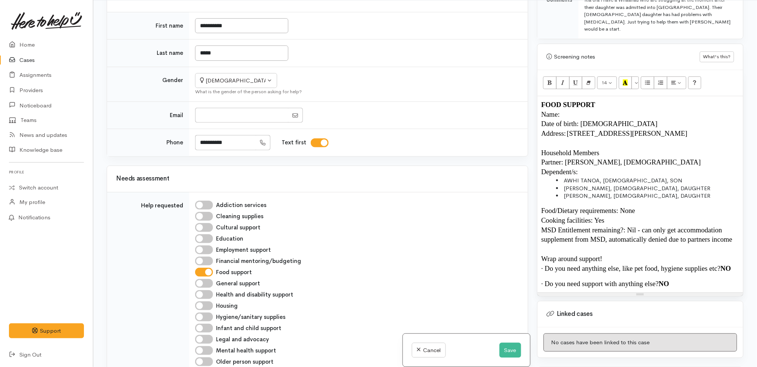
click at [592, 110] on p "Name:" at bounding box center [640, 115] width 198 height 10
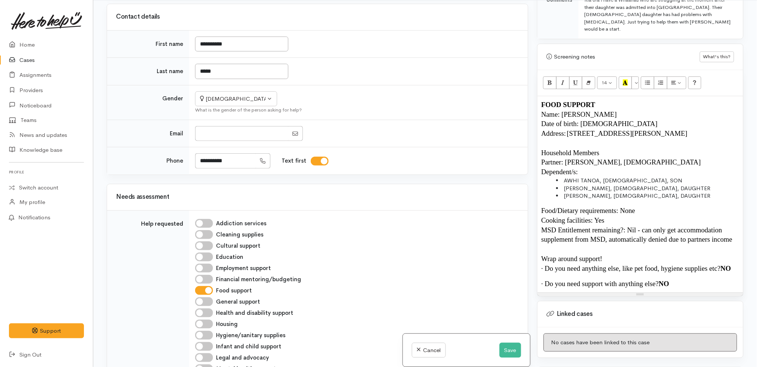
click at [720, 129] on p "Address: 131B Avalon Drive, Nawton, Hamilton, New Zealand" at bounding box center [640, 134] width 198 height 10
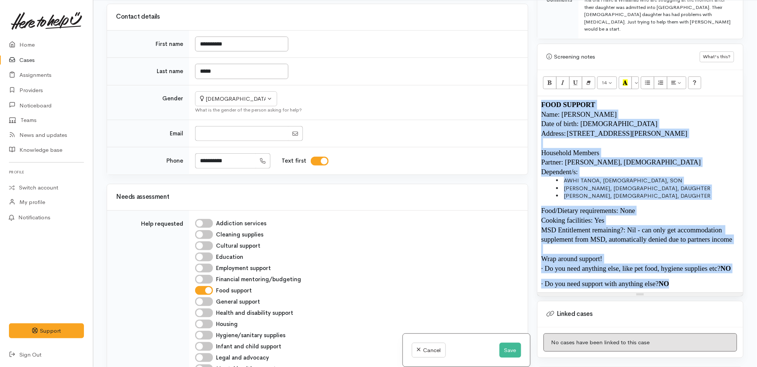
copy div "FOOD SUPPORT Name: TINA TANOA Date of birth: 28/10/1985 Address: 131B Avalon Dr…"
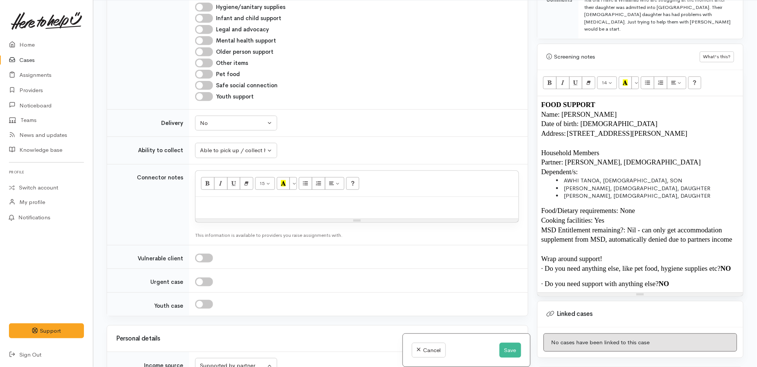
click at [373, 201] on p at bounding box center [357, 205] width 316 height 9
paste div
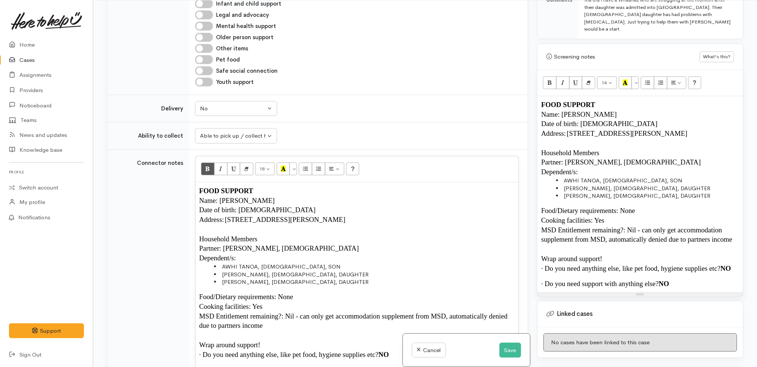
scroll to position [731, 0]
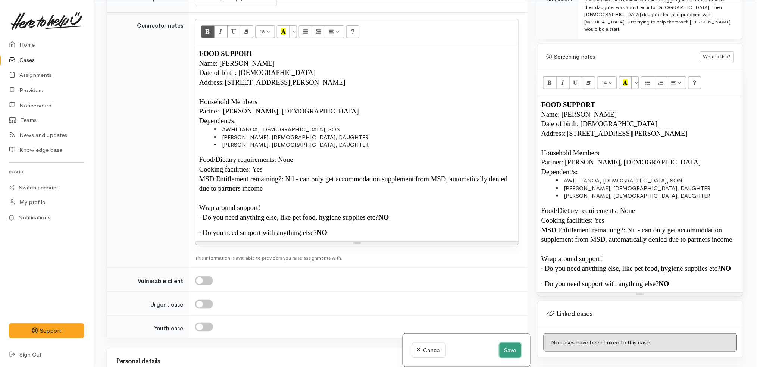
click at [512, 348] on button "Save" at bounding box center [511, 350] width 22 height 15
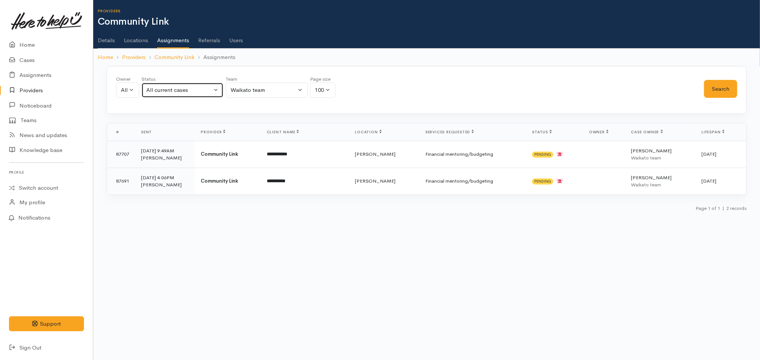
click at [210, 88] on div "All current cases" at bounding box center [179, 90] width 66 height 9
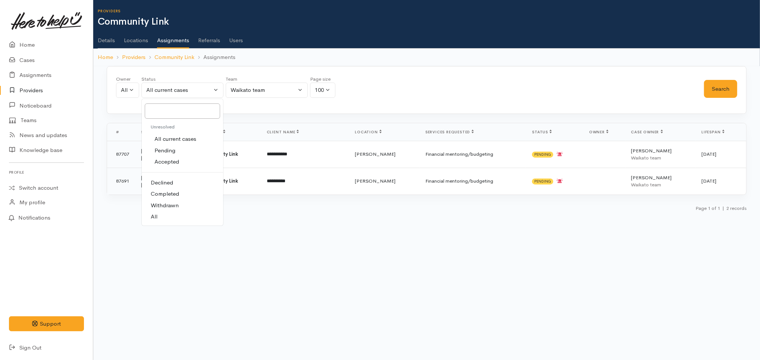
click at [192, 219] on link "All" at bounding box center [182, 217] width 81 height 12
select select "All"
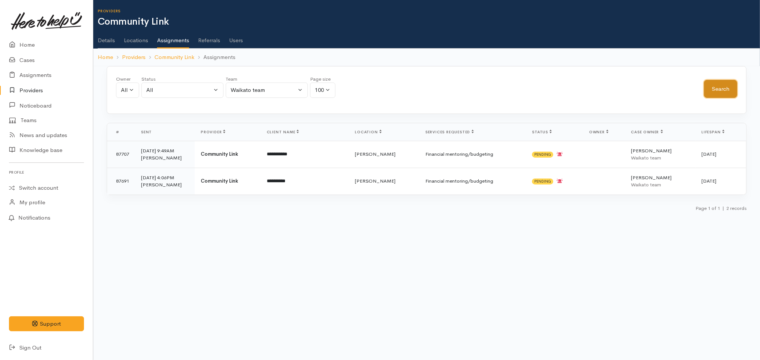
click at [729, 91] on button "Search" at bounding box center [720, 89] width 33 height 18
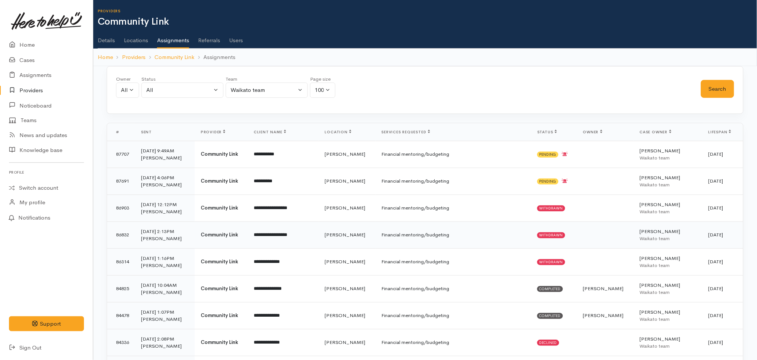
click at [601, 230] on td at bounding box center [605, 234] width 57 height 27
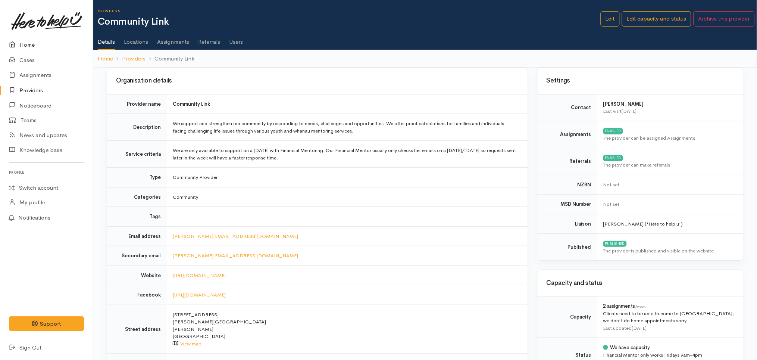
click at [34, 43] on link "Home" at bounding box center [46, 44] width 93 height 15
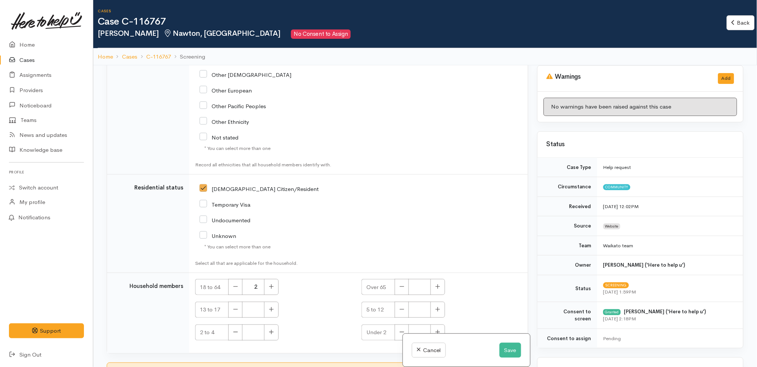
scroll to position [65, 0]
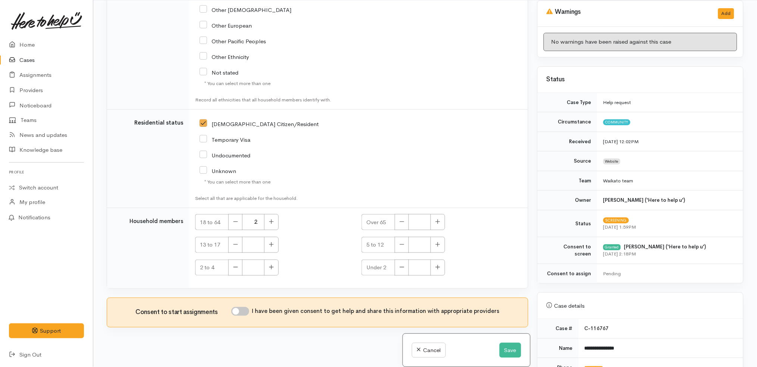
click at [248, 307] on input "I have been given consent to get help and share this information with appropria…" at bounding box center [240, 311] width 18 height 9
checkbox input "true"
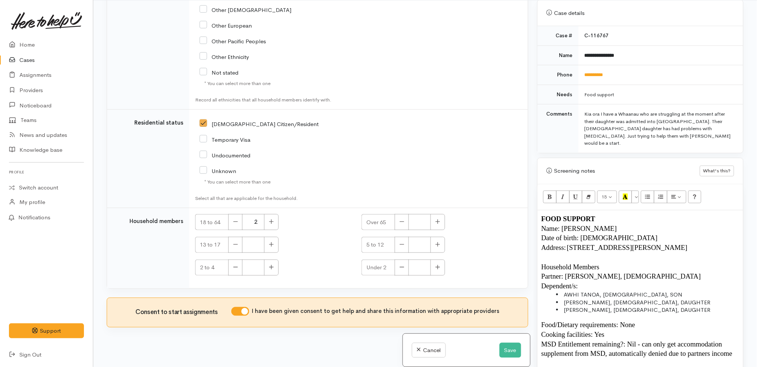
scroll to position [415, 0]
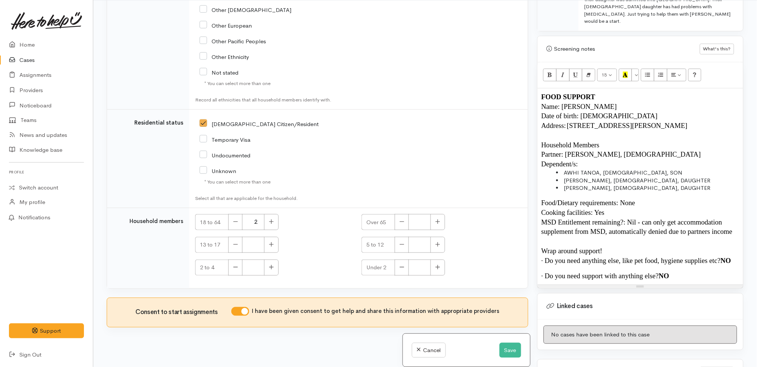
click at [279, 218] on div "18 to 64 2" at bounding box center [273, 222] width 157 height 16
click at [277, 216] on button "button" at bounding box center [271, 222] width 15 height 16
type input "3"
click at [271, 243] on icon "button" at bounding box center [271, 245] width 4 height 4
type input "1"
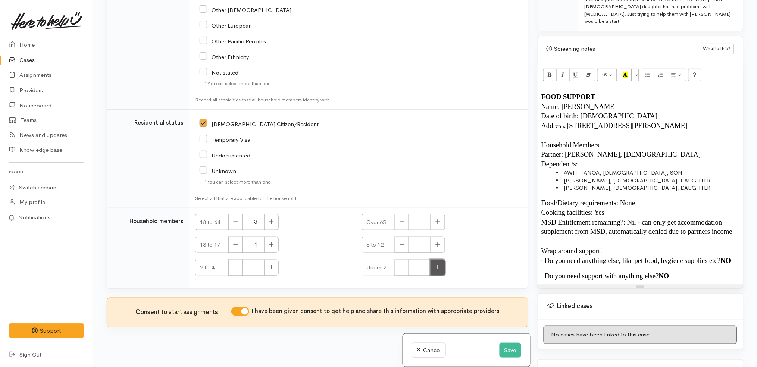
click at [438, 266] on button "button" at bounding box center [438, 268] width 15 height 16
type input "1"
click at [509, 347] on button "Save" at bounding box center [511, 350] width 22 height 15
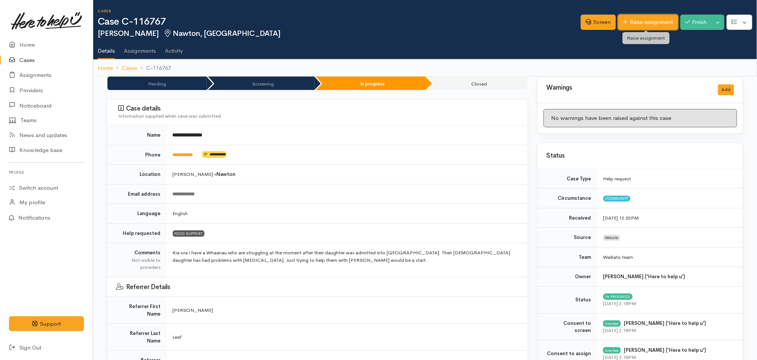
click at [645, 19] on link "Raise assignment" at bounding box center [648, 22] width 60 height 15
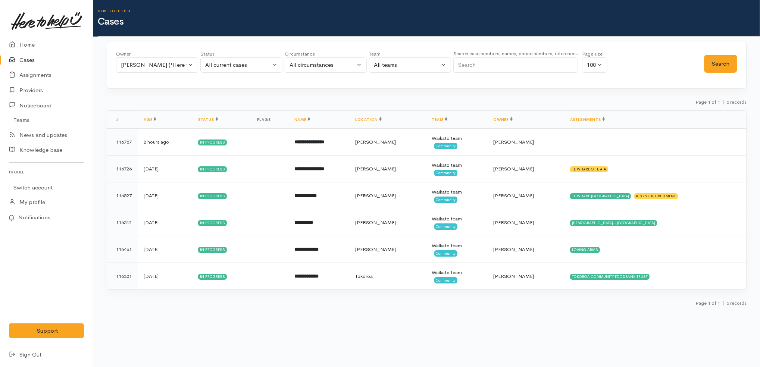
click at [531, 65] on input "Search" at bounding box center [510, 64] width 115 height 15
paste input "64220947467"
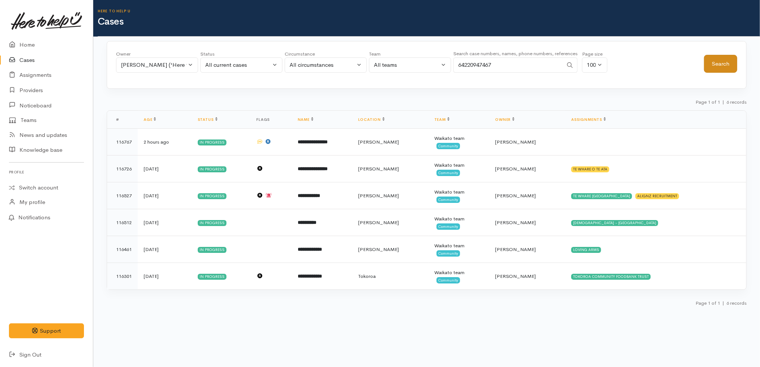
type input "64220947467"
click at [719, 63] on button "Search" at bounding box center [720, 64] width 33 height 18
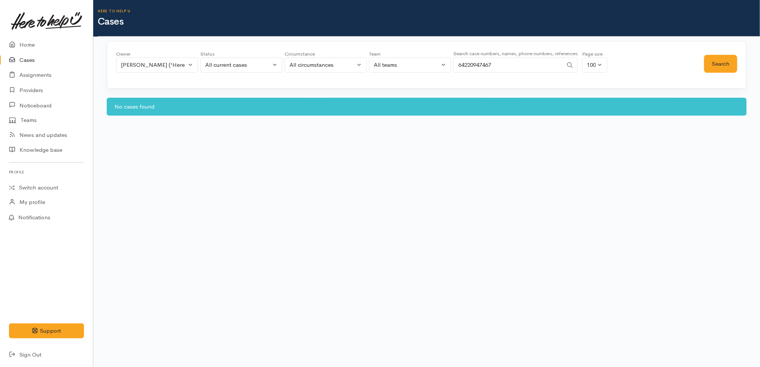
click at [129, 73] on div "Owner All My cases Aandrea Murray ('Here to help u') Akash Prakash ('Here to he…" at bounding box center [157, 63] width 82 height 27
click at [133, 67] on div "[PERSON_NAME] ('Here to help u')" at bounding box center [154, 65] width 66 height 9
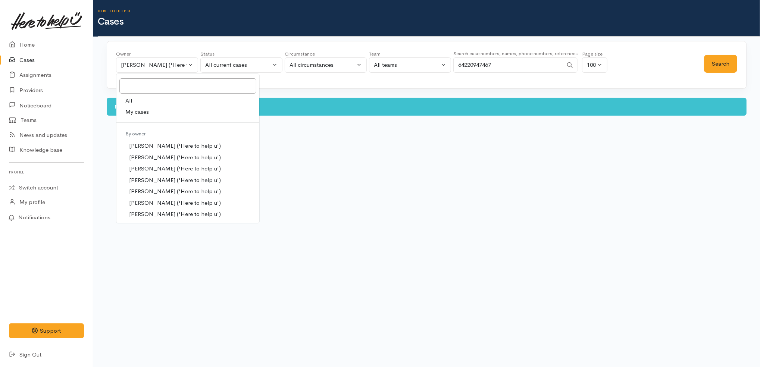
click at [152, 110] on link "My cases" at bounding box center [187, 112] width 143 height 12
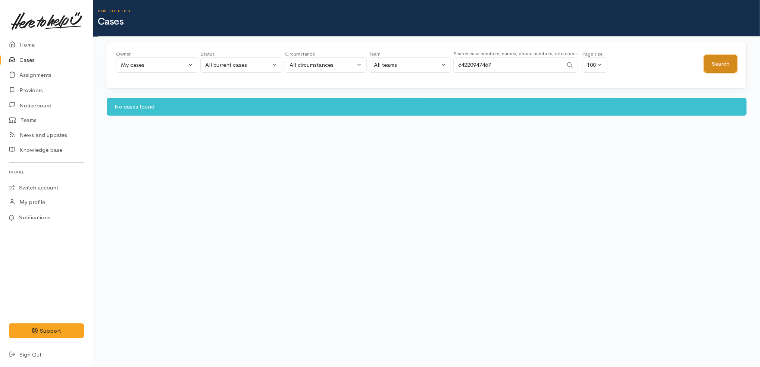
click at [711, 60] on button "Search" at bounding box center [720, 64] width 33 height 18
click at [170, 67] on div "My cases" at bounding box center [154, 65] width 66 height 9
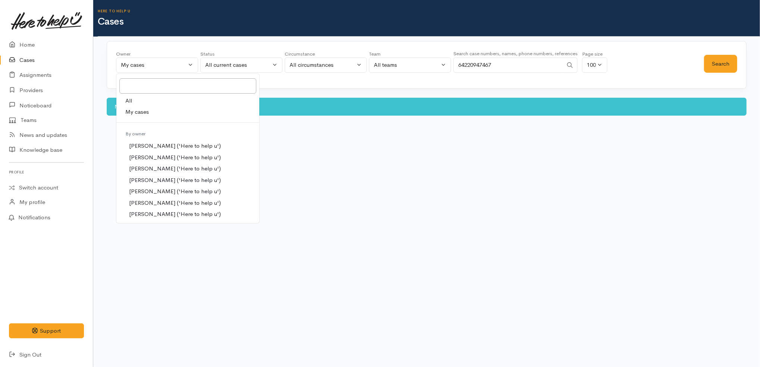
click at [146, 100] on link "All" at bounding box center [187, 101] width 143 height 12
select select "-1"
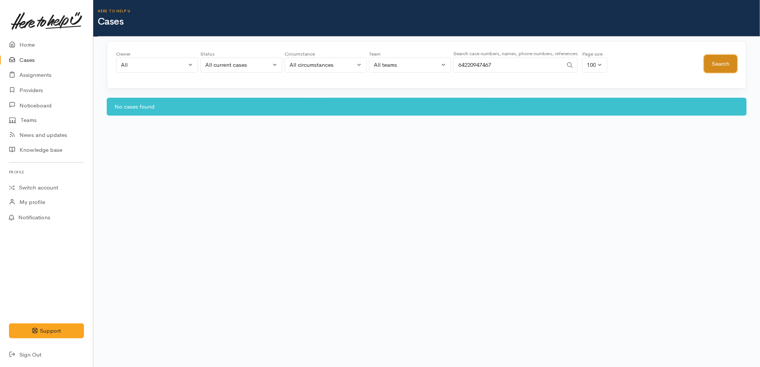
click at [722, 65] on button "Search" at bounding box center [720, 64] width 33 height 18
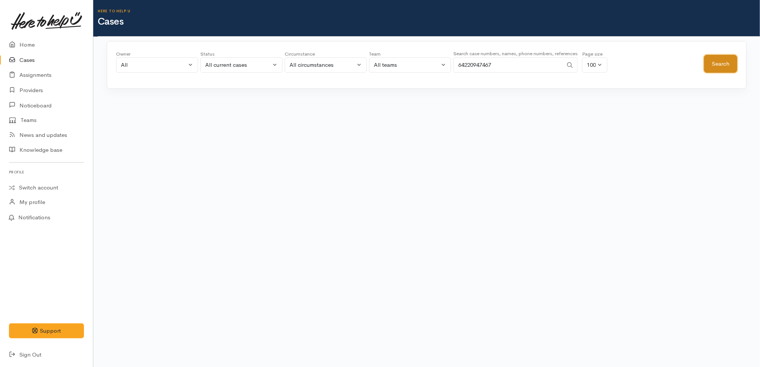
drag, startPoint x: 722, startPoint y: 65, endPoint x: 403, endPoint y: 68, distance: 319.0
click at [403, 68] on div "Owner All My cases Aandrea Murray ('Here to help u') Akash Prakash ('Here to he…" at bounding box center [426, 63] width 621 height 27
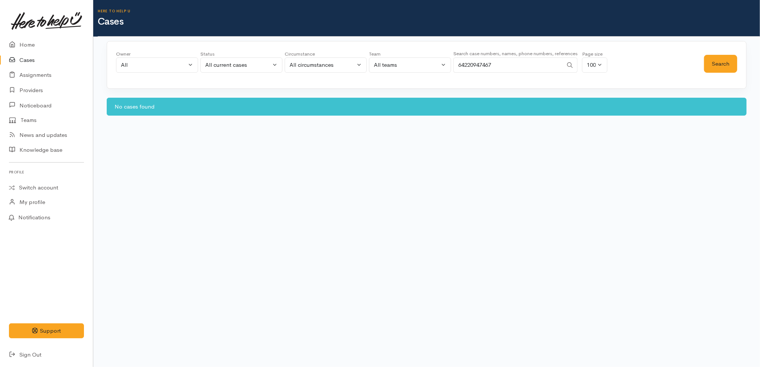
click at [496, 68] on input "64220947467" at bounding box center [508, 64] width 110 height 15
click at [702, 62] on div "Owner All My cases Aandrea Murray ('Here to help u') Akash Prakash ('Here to he…" at bounding box center [410, 63] width 588 height 27
click at [713, 61] on button "Search" at bounding box center [720, 64] width 33 height 18
click at [517, 61] on input "64220947467" at bounding box center [508, 64] width 110 height 15
type input "0220947467"
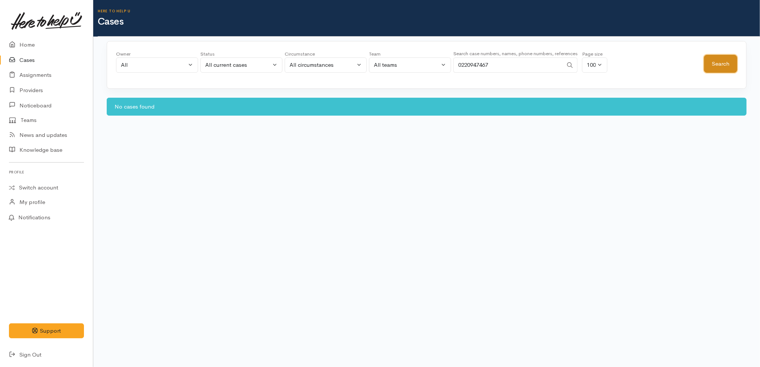
click at [721, 63] on button "Search" at bounding box center [720, 64] width 33 height 18
click at [44, 187] on link "Switch account" at bounding box center [46, 188] width 93 height 15
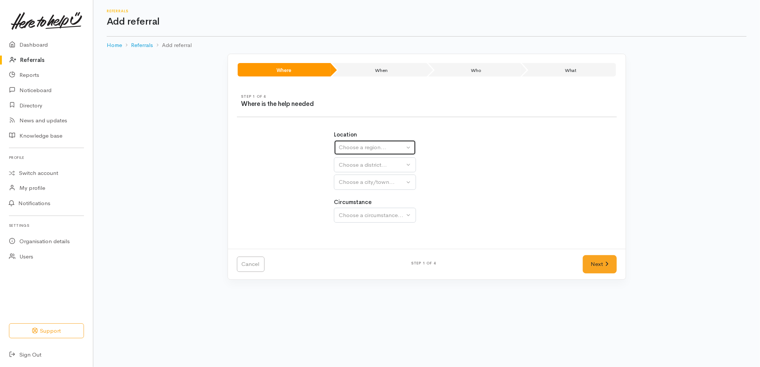
click at [395, 151] on div "Choose a region..." at bounding box center [372, 147] width 66 height 9
click at [373, 194] on link "[GEOGRAPHIC_DATA]" at bounding box center [374, 195] width 81 height 12
select select "3"
select select
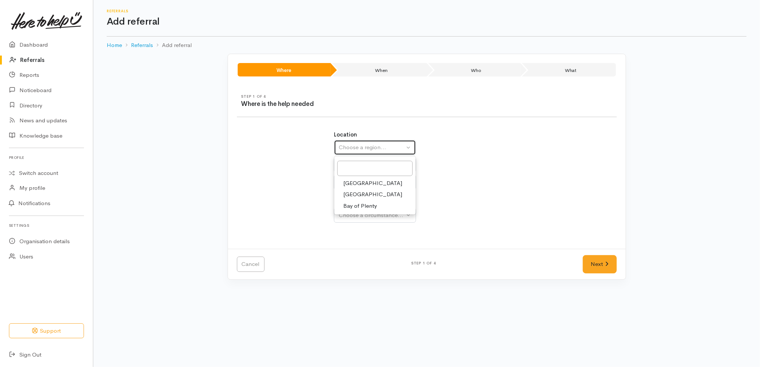
select select
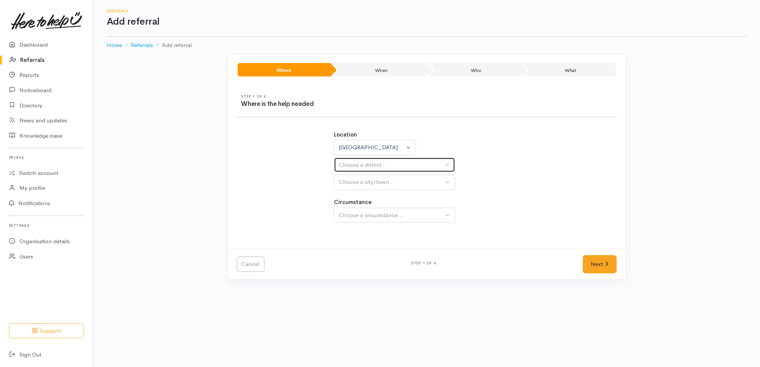
click at [381, 161] on div "Choose a district..." at bounding box center [391, 165] width 105 height 9
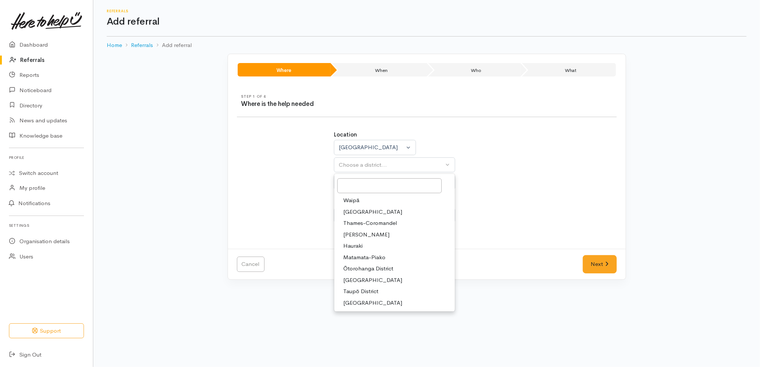
click at [374, 233] on link "[PERSON_NAME]" at bounding box center [394, 235] width 121 height 12
select select "4"
select select
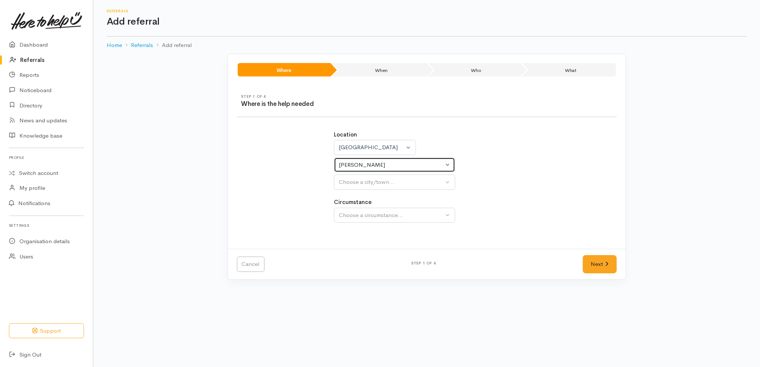
click at [401, 172] on button "Hamilton" at bounding box center [394, 164] width 121 height 15
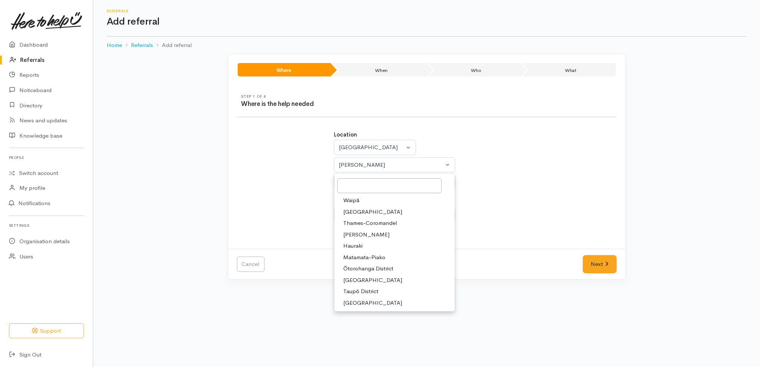
click at [487, 178] on div "Location Auckland Waikato Bay of Plenty Waikato Auckland Waikato Bay of Plenty …" at bounding box center [426, 160] width 185 height 59
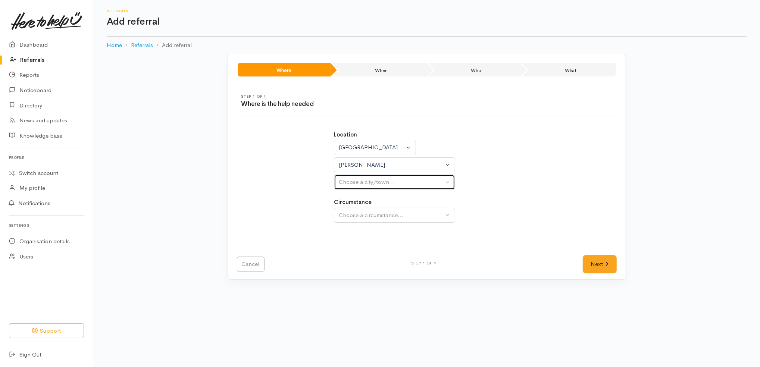
click at [426, 188] on button "Choose a city/town..." at bounding box center [394, 182] width 121 height 15
click at [387, 222] on link "Hamilton" at bounding box center [394, 218] width 121 height 12
select select "1"
click at [387, 222] on button "Choose a circumstance..." at bounding box center [394, 215] width 121 height 15
click at [387, 247] on link "Community" at bounding box center [394, 251] width 121 height 12
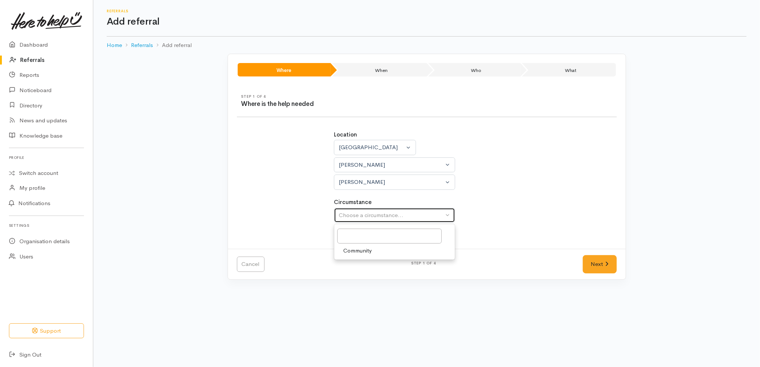
select select "2"
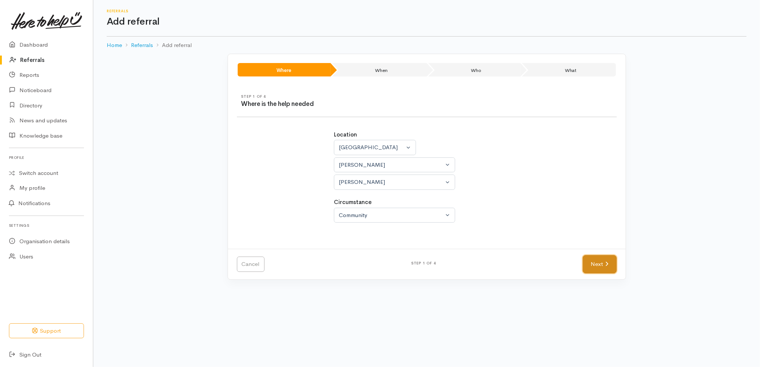
click at [598, 267] on link "Next" at bounding box center [600, 264] width 34 height 18
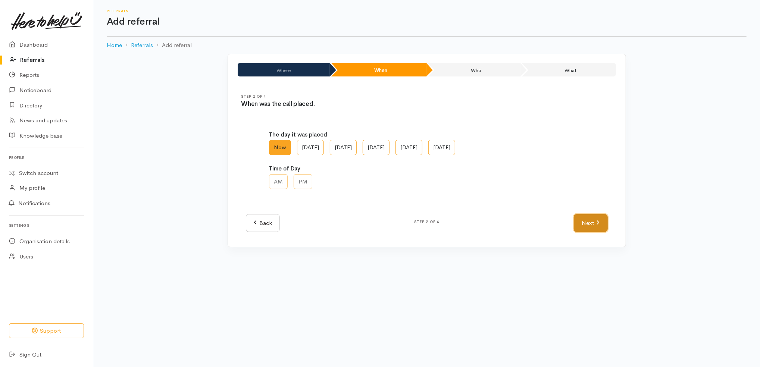
click at [597, 221] on icon at bounding box center [598, 222] width 3 height 4
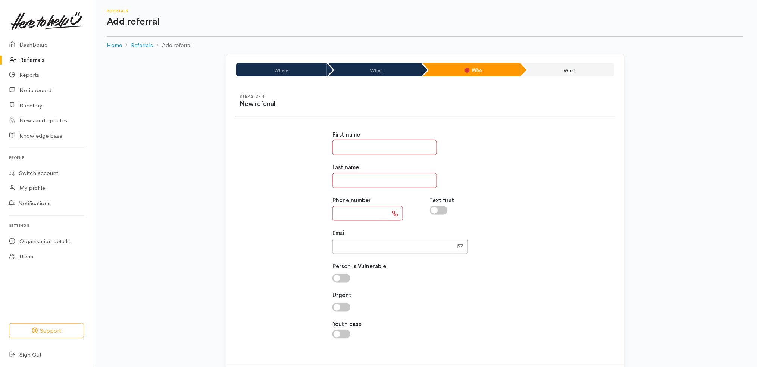
click at [369, 151] on input "text" at bounding box center [384, 147] width 104 height 15
type input "*******"
click at [362, 182] on input "text" at bounding box center [384, 180] width 104 height 15
paste input "**********"
type input "**********"
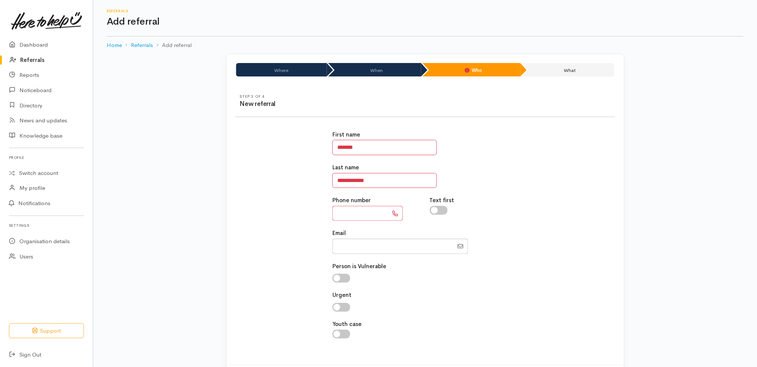
click at [369, 214] on input "text" at bounding box center [360, 213] width 56 height 15
type input "**********"
click at [382, 179] on input "**********" at bounding box center [384, 180] width 104 height 15
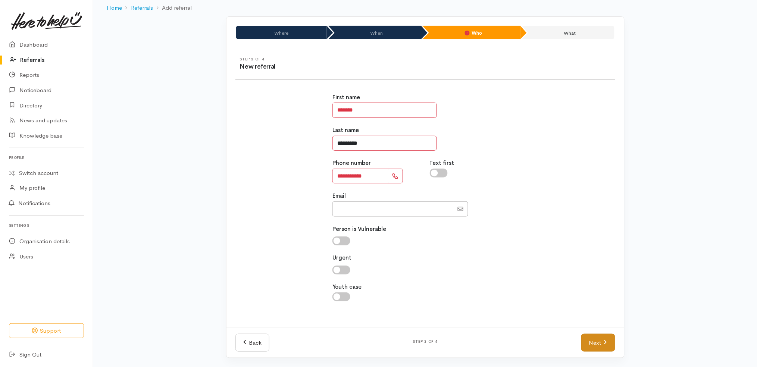
type input "*********"
click at [604, 337] on link "Next" at bounding box center [598, 343] width 34 height 18
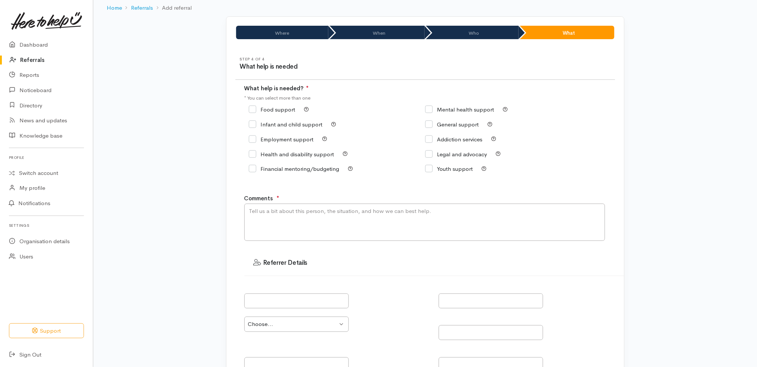
click at [278, 112] on label "Food support" at bounding box center [272, 110] width 47 height 6
click at [278, 112] on input "Food support" at bounding box center [272, 110] width 47 height 6
checkbox input "true"
click at [315, 207] on textarea "Comments" at bounding box center [424, 222] width 361 height 37
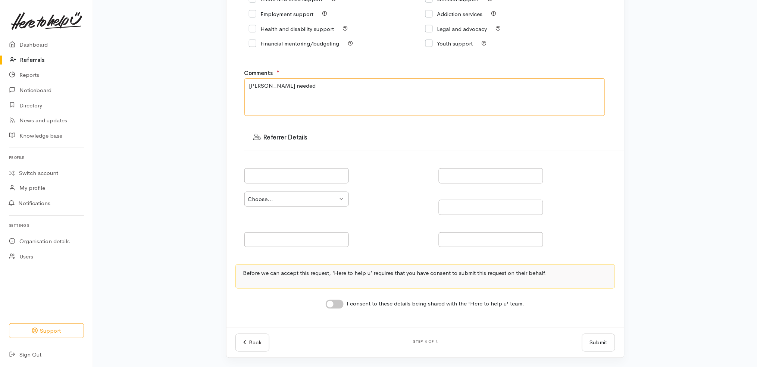
type textarea "[PERSON_NAME] needed"
click at [369, 315] on div "Step 4 of 4 What help is needed What help is needed? ● * You can select more th…" at bounding box center [425, 125] width 398 height 405
click at [365, 310] on div "Step 4 of 4 What help is needed What help is needed? ● * You can select more th…" at bounding box center [425, 125] width 398 height 405
click at [365, 305] on label "I consent to these details being shared with the 'Here to help u' team." at bounding box center [436, 304] width 178 height 9
click at [344, 305] on input "I consent to these details being shared with the 'Here to help u' team." at bounding box center [335, 304] width 18 height 9
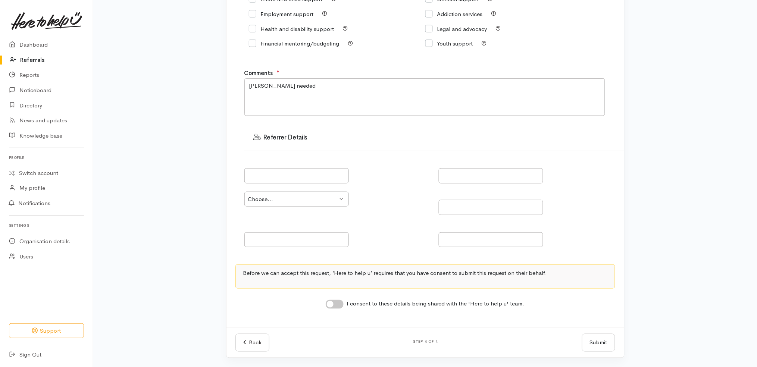
checkbox input "true"
click at [602, 346] on button "Submit" at bounding box center [598, 343] width 33 height 18
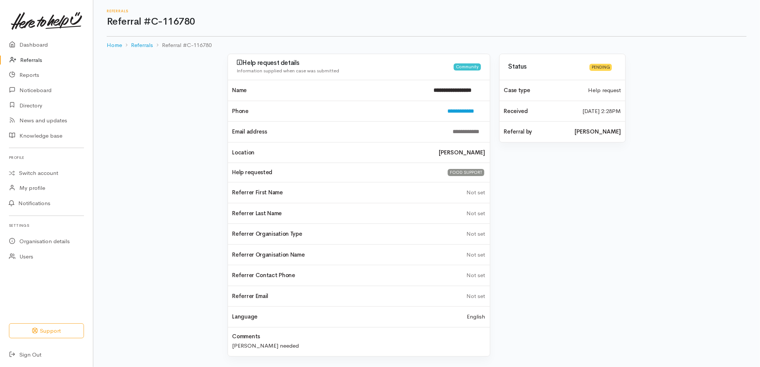
click at [46, 59] on link "Referrals" at bounding box center [46, 60] width 93 height 15
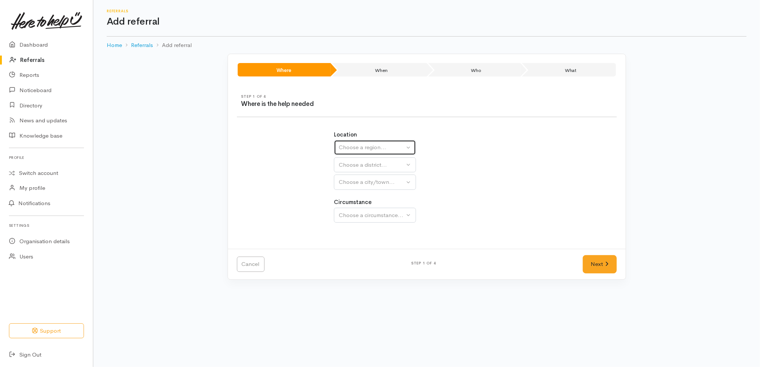
click at [386, 146] on div "Choose a region..." at bounding box center [372, 147] width 66 height 9
click at [363, 194] on span "[GEOGRAPHIC_DATA]" at bounding box center [372, 194] width 59 height 9
select select "3"
select select
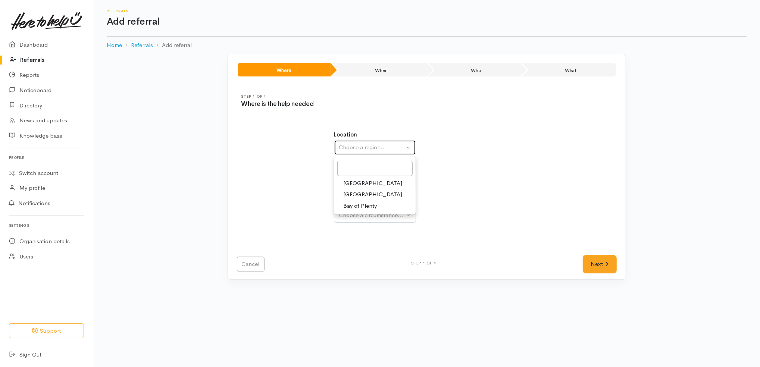
select select
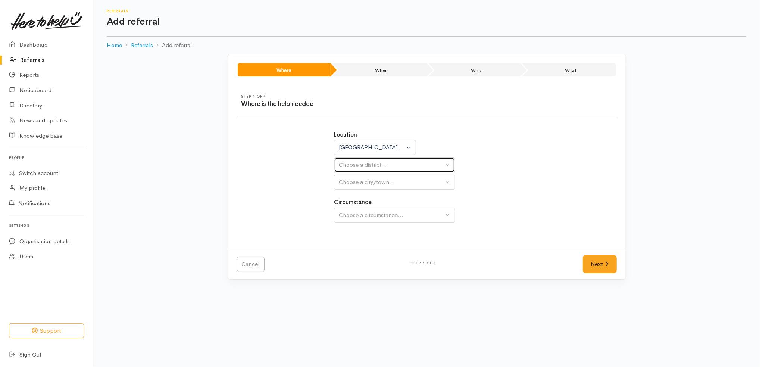
click at [374, 163] on div "Choose a district..." at bounding box center [391, 165] width 105 height 9
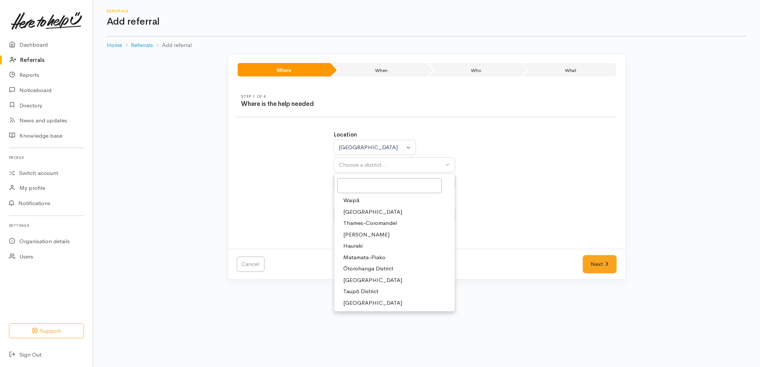
click at [373, 236] on link "[PERSON_NAME]" at bounding box center [394, 235] width 121 height 12
select select "4"
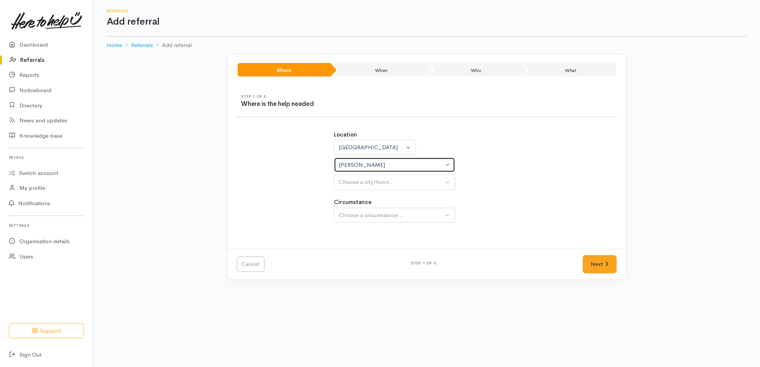
select select
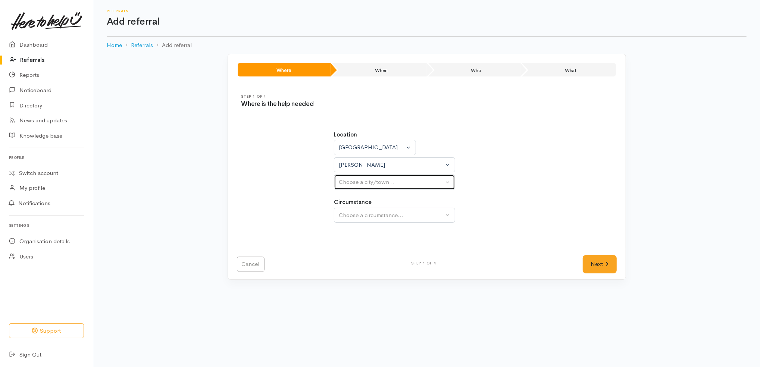
click at [389, 185] on div "Choose a city/town..." at bounding box center [391, 182] width 105 height 9
click at [380, 220] on link "[PERSON_NAME]" at bounding box center [394, 218] width 121 height 12
select select "1"
click at [380, 220] on button "Choose a circumstance..." at bounding box center [394, 215] width 121 height 15
click at [379, 248] on link "Community" at bounding box center [394, 251] width 121 height 12
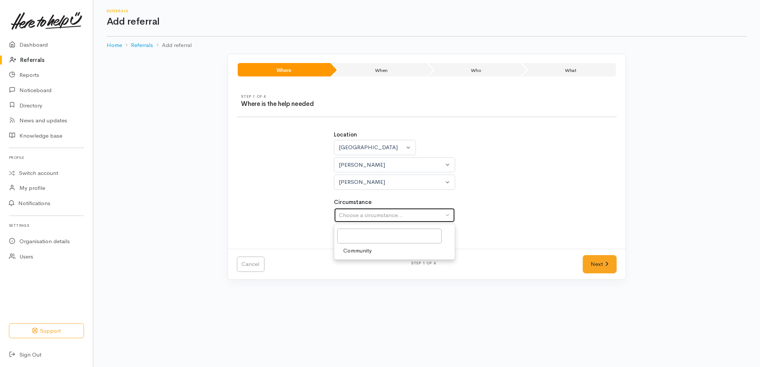
select select "2"
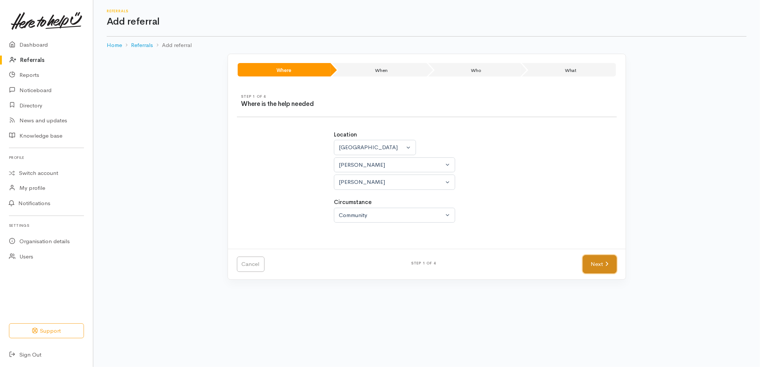
click at [604, 265] on link "Next" at bounding box center [600, 264] width 34 height 18
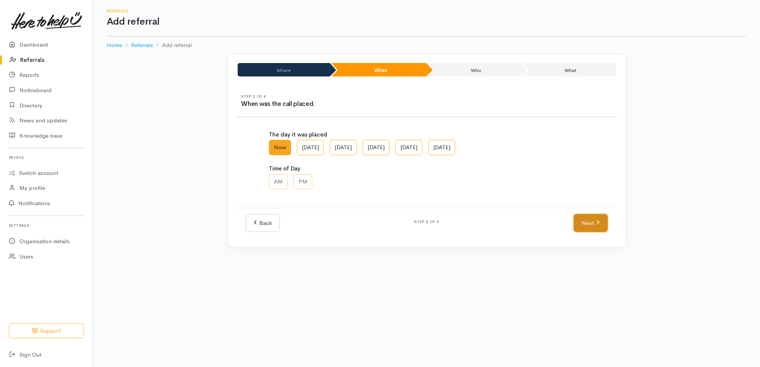
click at [595, 222] on link "Next" at bounding box center [591, 223] width 34 height 18
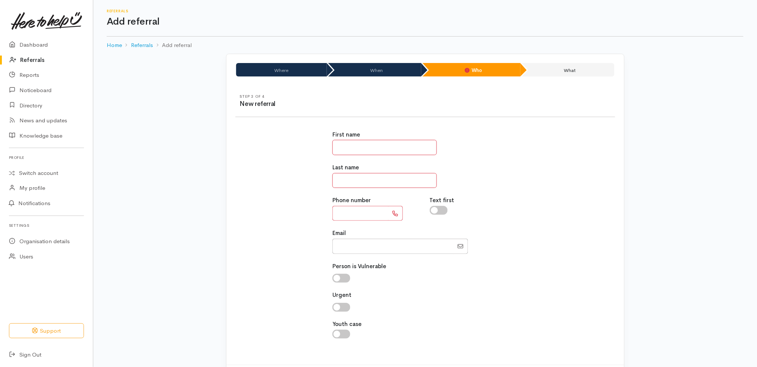
click at [357, 154] on input "text" at bounding box center [384, 147] width 104 height 15
type input "*"
type input "*********"
type input "******"
click at [353, 208] on input "text" at bounding box center [360, 213] width 56 height 15
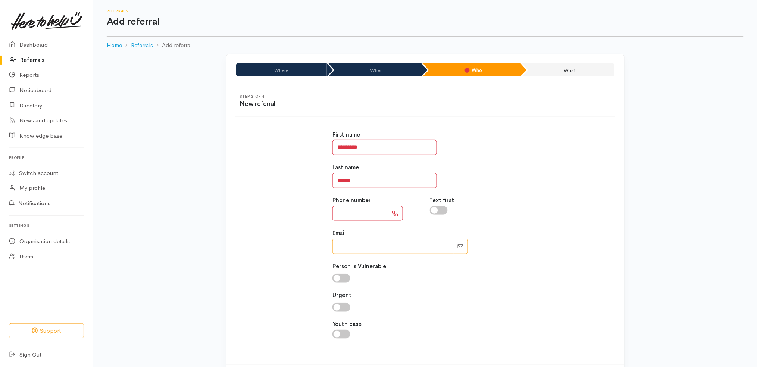
click at [366, 248] on input "Email" at bounding box center [392, 246] width 121 height 15
paste input "64220992729"
type input "64220992729"
click at [370, 205] on div "Phone number" at bounding box center [376, 208] width 97 height 25
click at [370, 207] on input "text" at bounding box center [360, 213] width 56 height 15
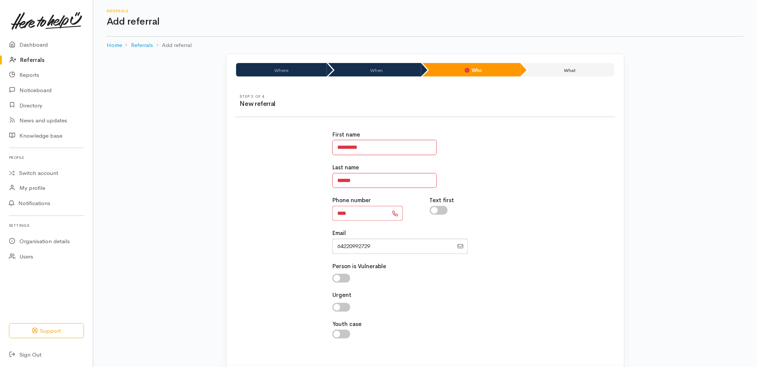
click at [307, 225] on div "First name ********* Last name ****** Phone number **** Text first Email" at bounding box center [425, 239] width 389 height 234
click at [373, 215] on input "****" at bounding box center [360, 213] width 56 height 15
type input "**********"
click at [389, 254] on input "Email" at bounding box center [392, 246] width 121 height 15
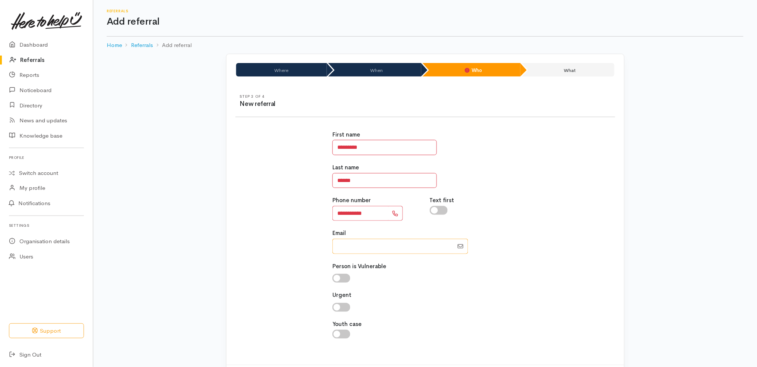
scroll to position [37, 0]
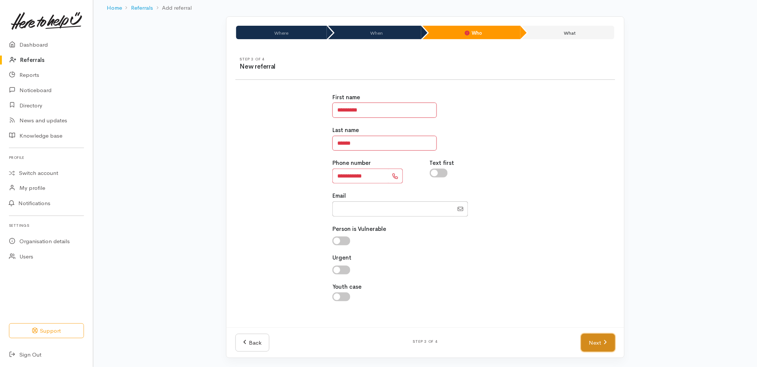
click at [600, 338] on link "Next" at bounding box center [598, 343] width 34 height 18
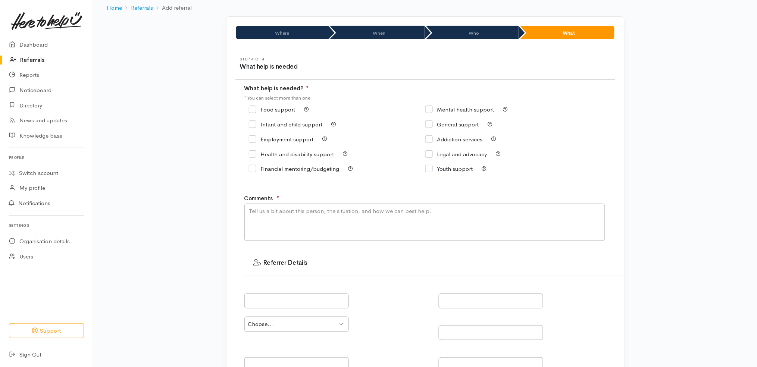
click at [282, 107] on label "Food support" at bounding box center [272, 110] width 47 height 6
click at [282, 107] on input "Food support" at bounding box center [272, 110] width 47 height 6
checkbox input "true"
click at [330, 217] on textarea "Comments" at bounding box center [424, 222] width 361 height 37
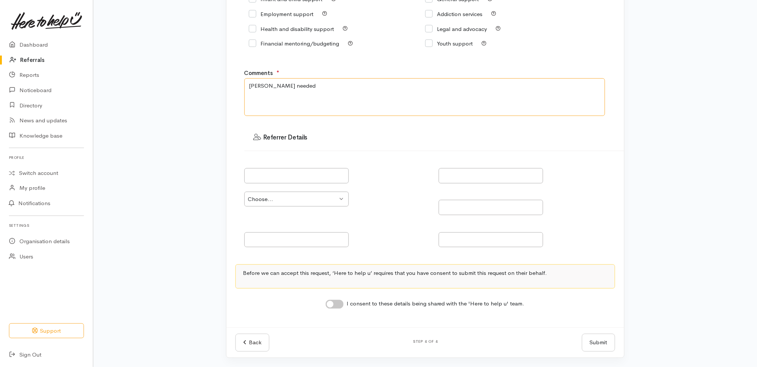
type textarea "Kai needed"
click at [655, 272] on div "Where When Who What Step 1 of 4 Where is the help needed Location Auckland Waik…" at bounding box center [425, 129] width 664 height 476
click at [486, 304] on label "I consent to these details being shared with the 'Here to help u' team." at bounding box center [436, 304] width 178 height 9
click at [344, 304] on input "I consent to these details being shared with the 'Here to help u' team." at bounding box center [335, 304] width 18 height 9
checkbox input "true"
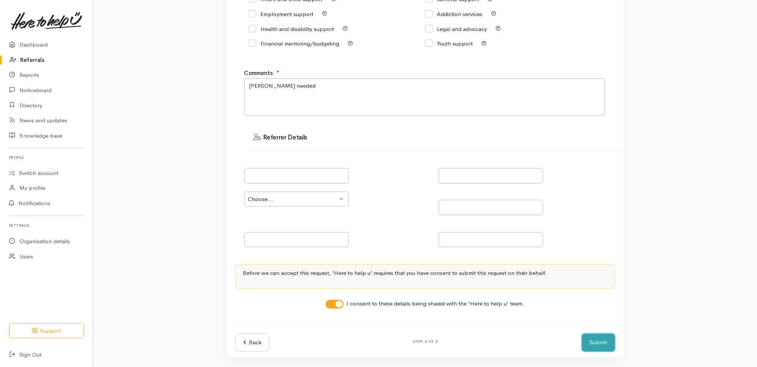
click at [603, 342] on button "Submit" at bounding box center [598, 343] width 33 height 18
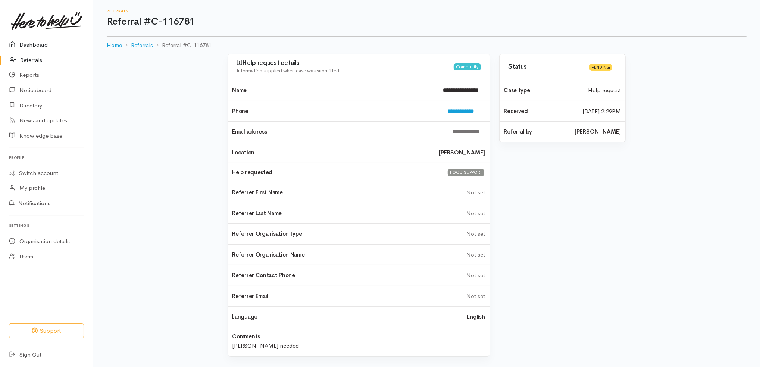
click at [40, 49] on link "Dashboard" at bounding box center [46, 44] width 93 height 15
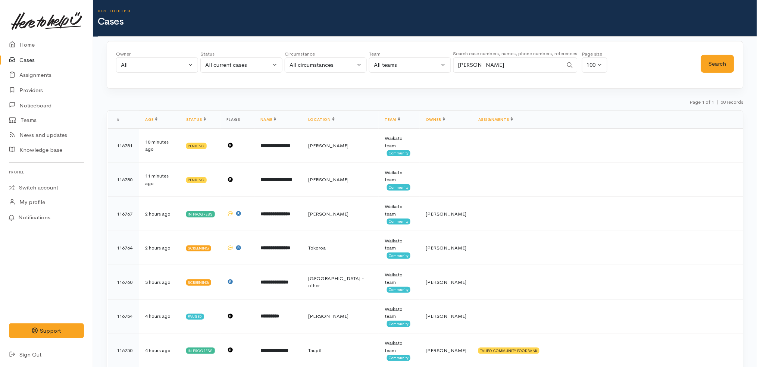
type input "[PERSON_NAME]"
click at [162, 65] on div "All" at bounding box center [154, 65] width 66 height 9
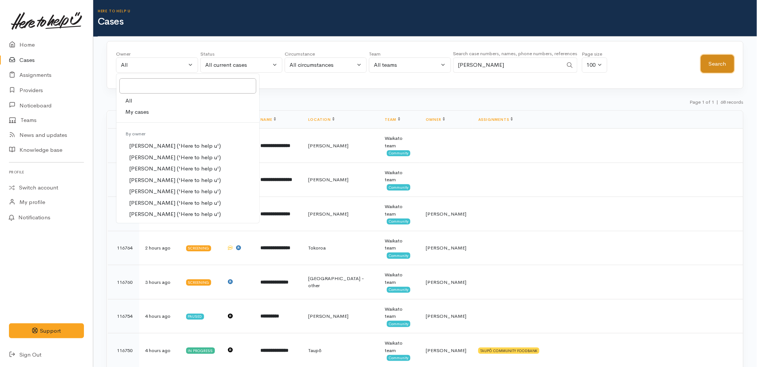
click at [720, 59] on button "Search" at bounding box center [717, 64] width 33 height 18
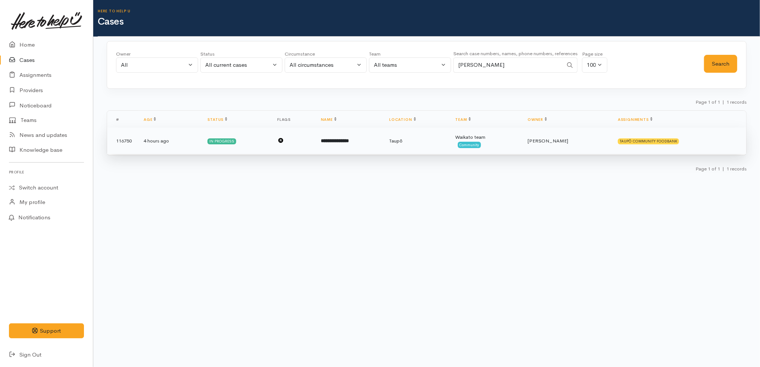
click at [522, 141] on td "Waikato team Community" at bounding box center [486, 141] width 72 height 27
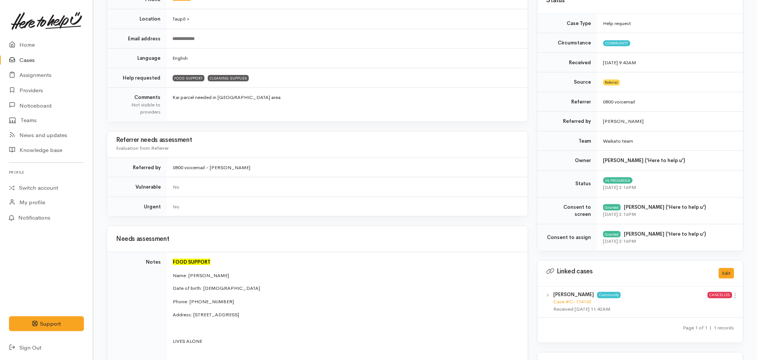
scroll to position [14, 0]
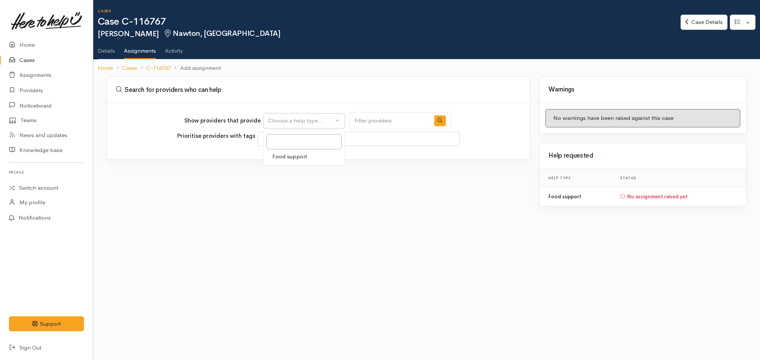
select select
click at [307, 155] on span "Food support" at bounding box center [289, 156] width 35 height 9
select select "3"
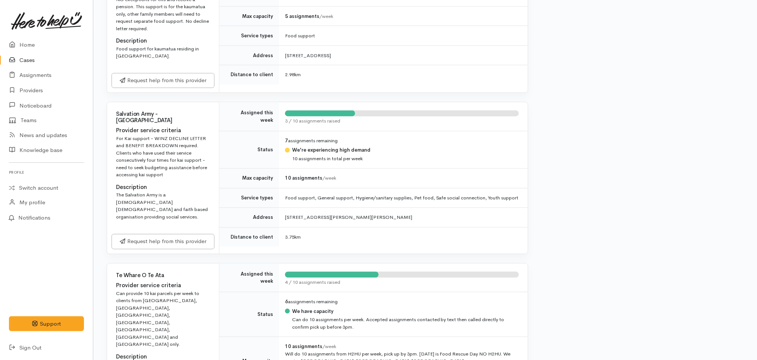
scroll to position [367, 0]
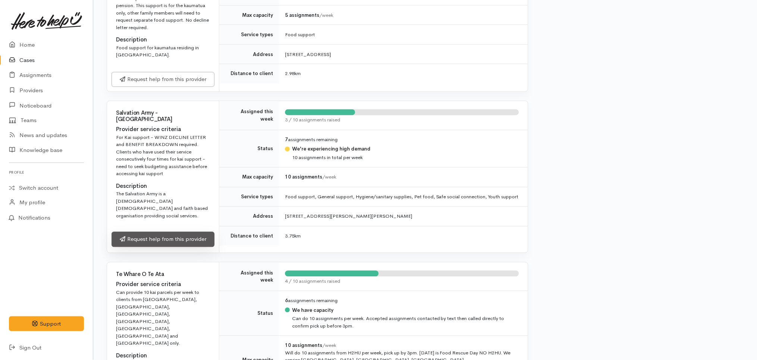
click at [158, 232] on link "Request help from this provider" at bounding box center [163, 239] width 103 height 15
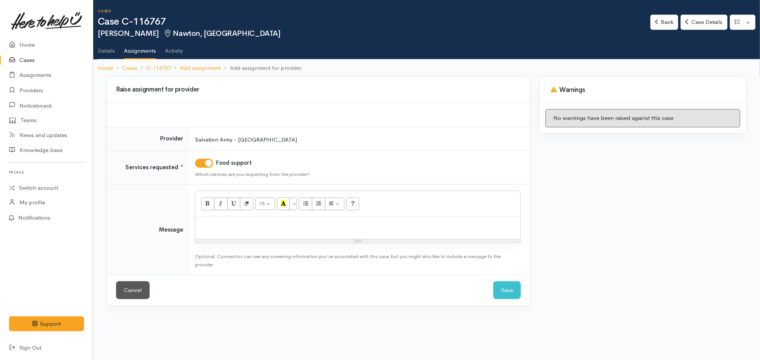
click at [339, 217] on div at bounding box center [357, 228] width 325 height 22
paste div
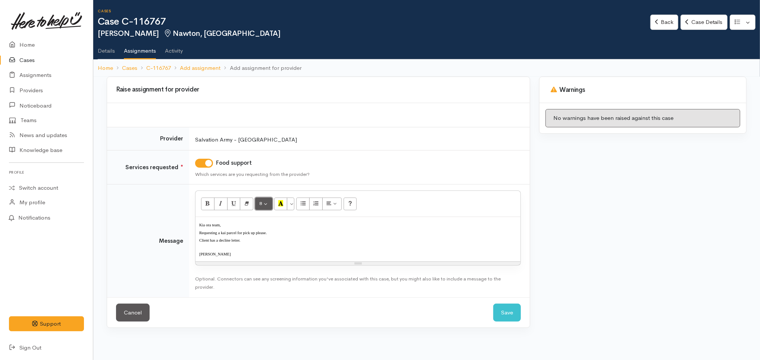
click at [267, 197] on button "8" at bounding box center [263, 203] width 17 height 13
click at [291, 266] on link "12" at bounding box center [285, 267] width 59 height 12
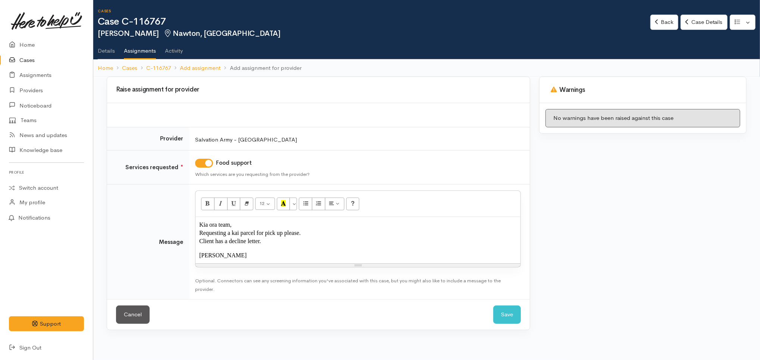
click at [276, 249] on div "Kia ora team, Requesting a kai parcel for pick up please. Client has a decline …" at bounding box center [357, 240] width 325 height 46
click at [304, 234] on p "Requesting a kai parcel for pick up please." at bounding box center [357, 233] width 317 height 8
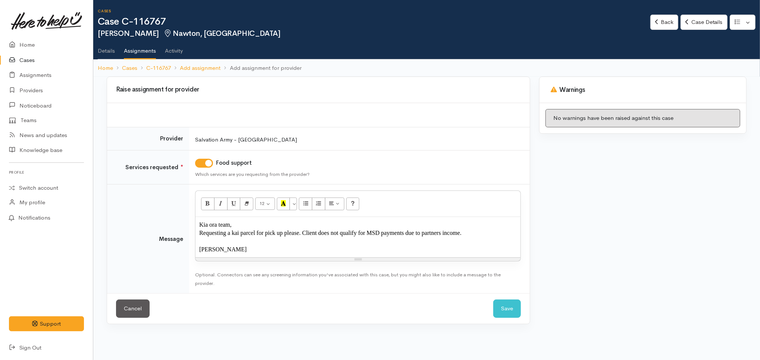
click at [437, 238] on p at bounding box center [357, 241] width 317 height 8
click at [432, 234] on span "Requesting a kai parcel for pick up please. Client does not qualify for MSD pay…" at bounding box center [330, 232] width 262 height 6
click at [511, 311] on button "Save" at bounding box center [507, 308] width 28 height 18
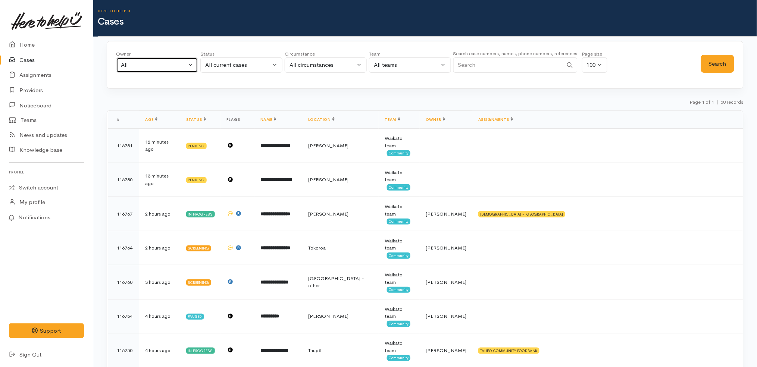
click at [185, 68] on div "All" at bounding box center [154, 65] width 66 height 9
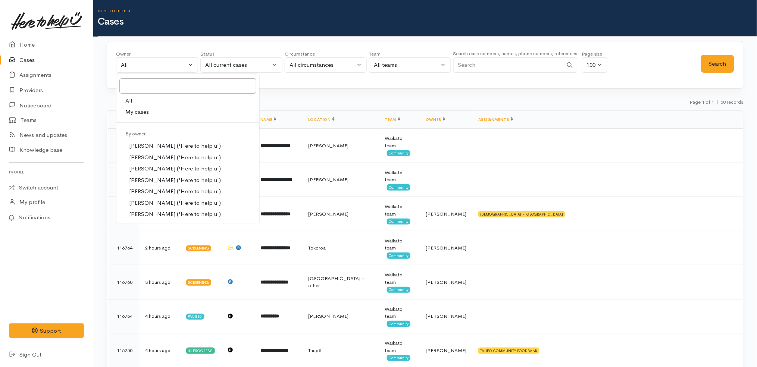
click at [178, 112] on link "My cases" at bounding box center [187, 112] width 143 height 12
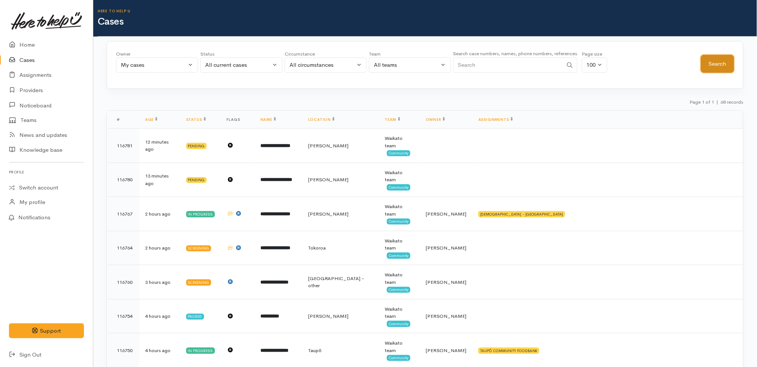
click at [716, 68] on button "Search" at bounding box center [717, 64] width 33 height 18
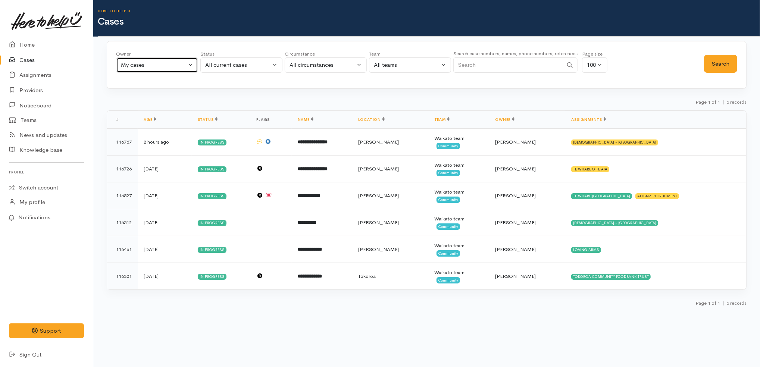
click at [155, 68] on div "My cases" at bounding box center [154, 65] width 66 height 9
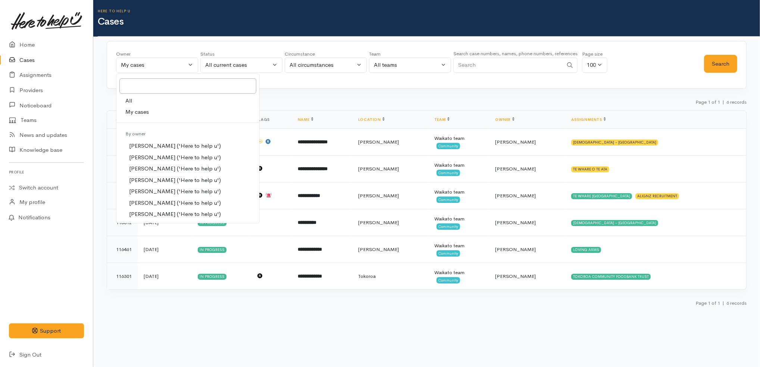
click at [150, 101] on link "All" at bounding box center [187, 101] width 143 height 12
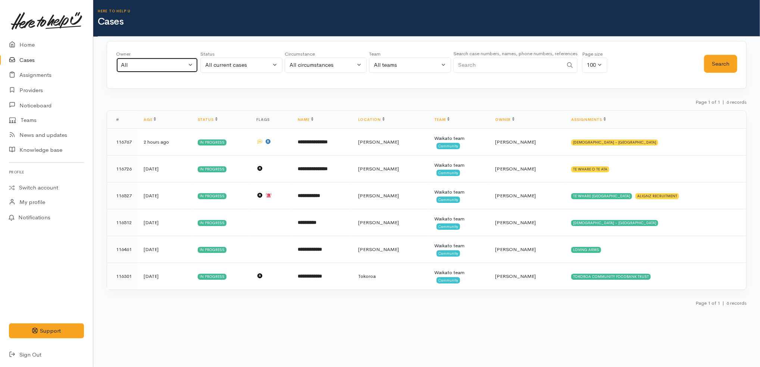
click at [169, 63] on div "All" at bounding box center [154, 65] width 66 height 9
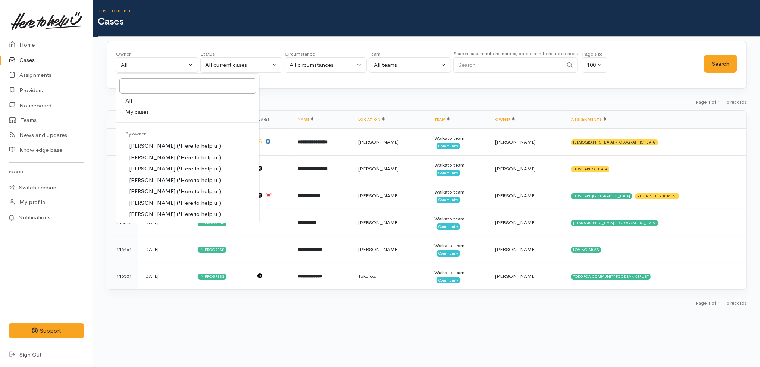
click at [162, 111] on link "My cases" at bounding box center [187, 112] width 143 height 12
select select "1252"
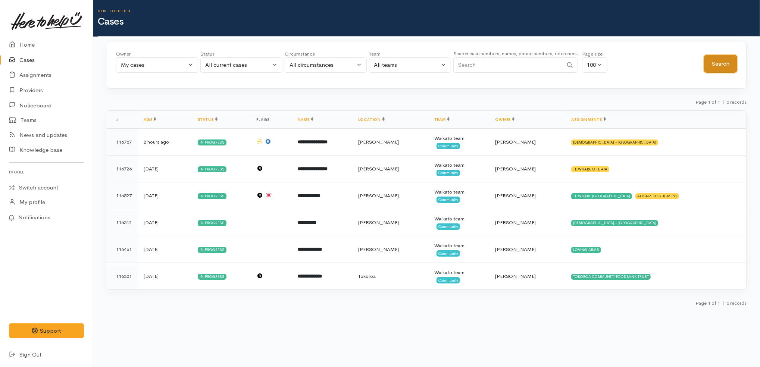
click at [715, 67] on button "Search" at bounding box center [720, 64] width 33 height 18
click at [38, 41] on link "Home" at bounding box center [46, 44] width 93 height 15
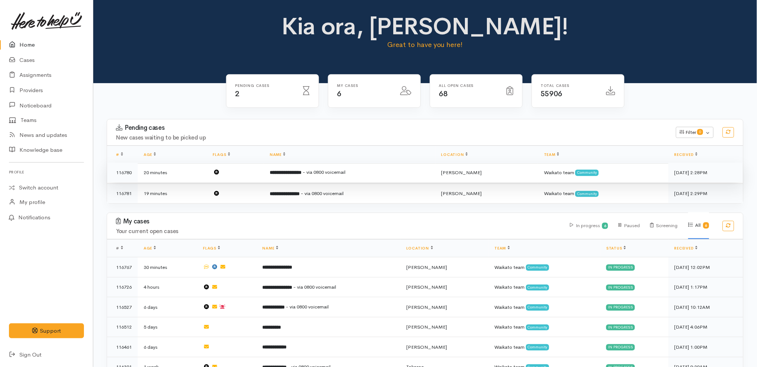
click at [273, 178] on td "**********" at bounding box center [349, 173] width 171 height 20
click at [281, 175] on b "**********" at bounding box center [286, 172] width 32 height 5
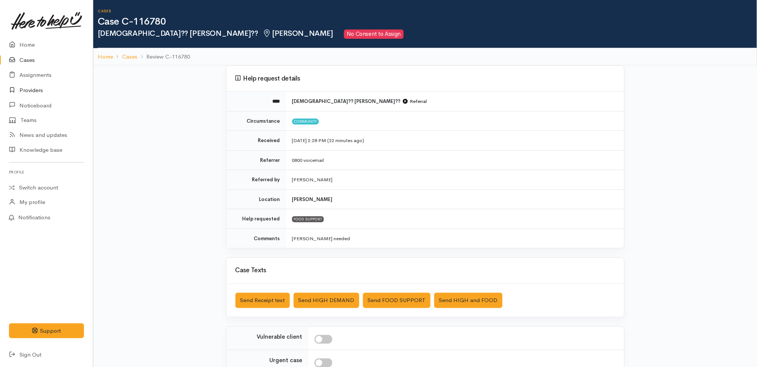
click at [45, 89] on link "Providers" at bounding box center [46, 90] width 93 height 15
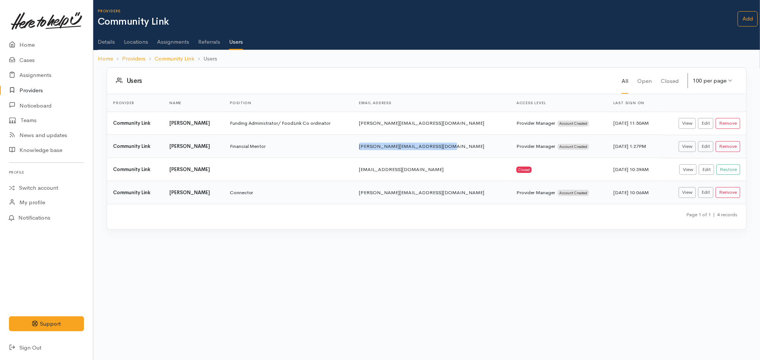
drag, startPoint x: 452, startPoint y: 146, endPoint x: 364, endPoint y: 148, distance: 87.7
click at [364, 148] on tr "Community Link [PERSON_NAME] Financial Mentor [PERSON_NAME][EMAIL_ADDRESS][DOMA…" at bounding box center [426, 146] width 639 height 23
copy tr "[PERSON_NAME][EMAIL_ADDRESS][DOMAIN_NAME]"
click at [725, 145] on button "Remove" at bounding box center [728, 146] width 25 height 11
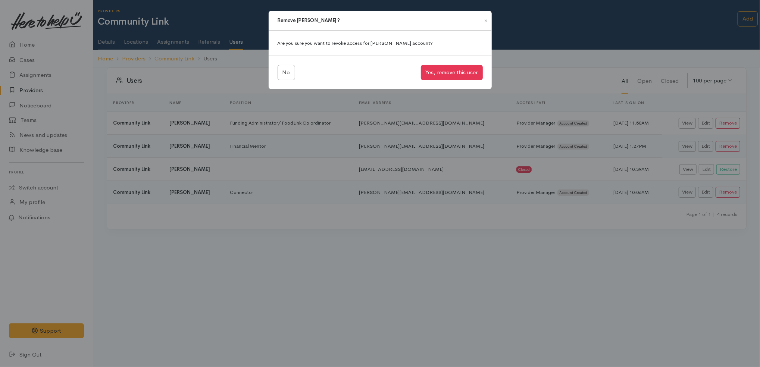
click at [541, 82] on div "Remove Michelle Taylor ? Are you sure you want to revoke access for Michelle Ta…" at bounding box center [380, 183] width 760 height 367
